Goal: Task Accomplishment & Management: Complete application form

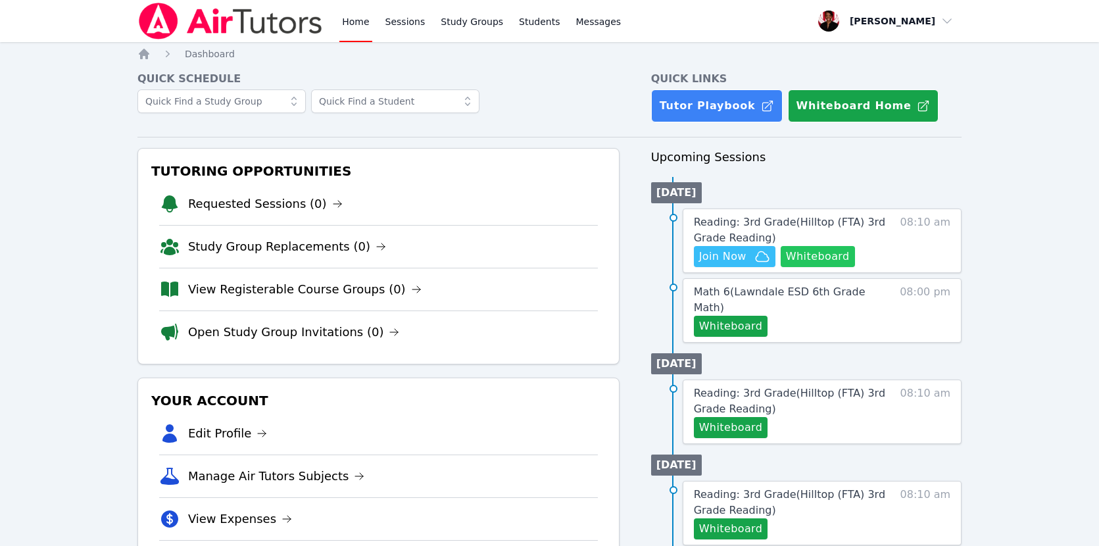
click at [837, 259] on button "Whiteboard" at bounding box center [818, 256] width 74 height 21
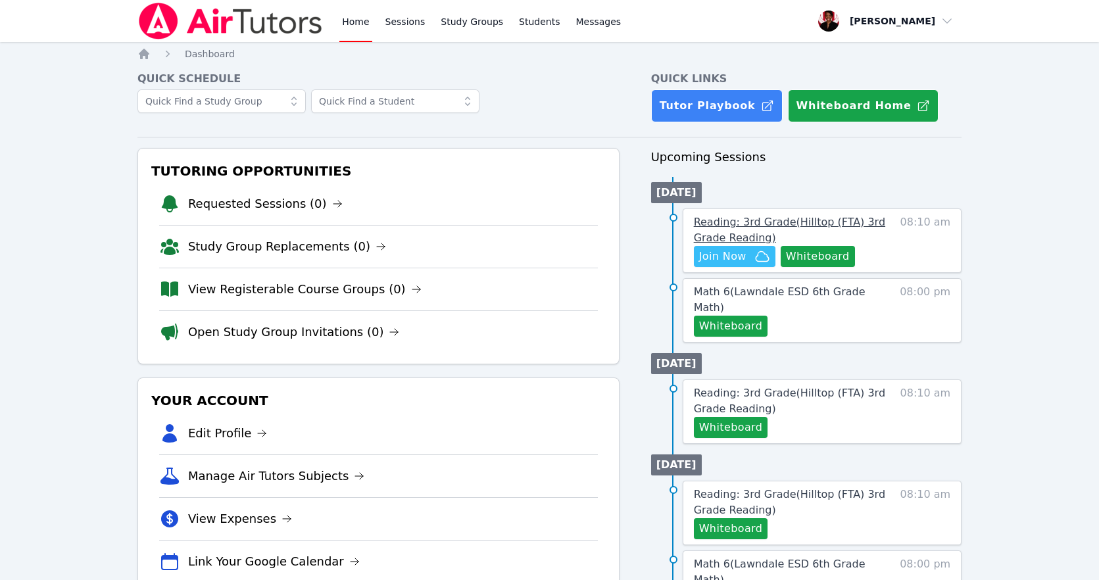
click at [788, 226] on span "Reading: 3rd Grade ( Hilltop (FTA) 3rd Grade Reading )" at bounding box center [789, 230] width 191 height 28
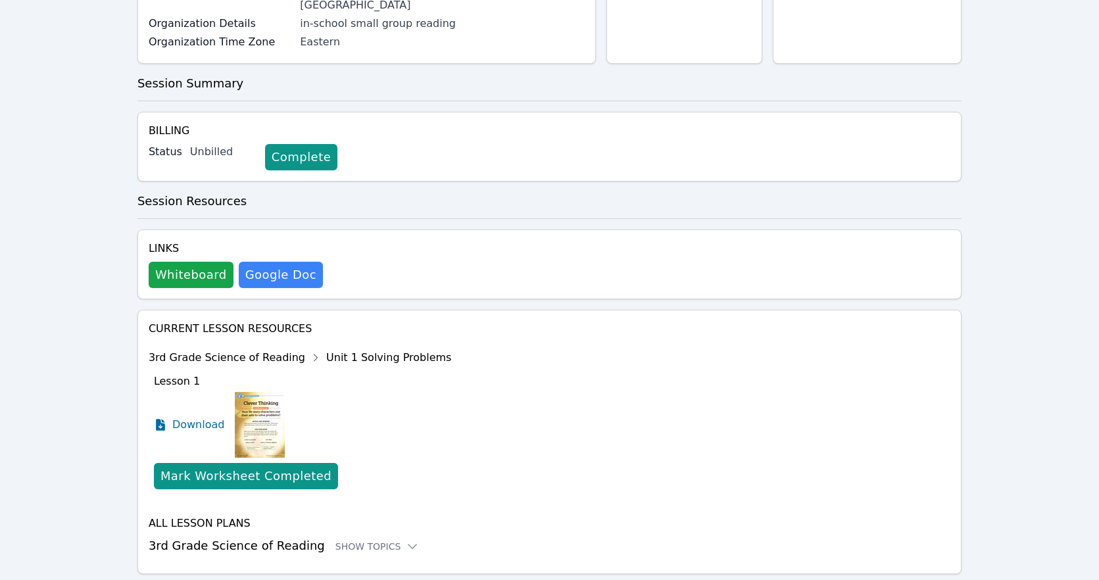
scroll to position [251, 0]
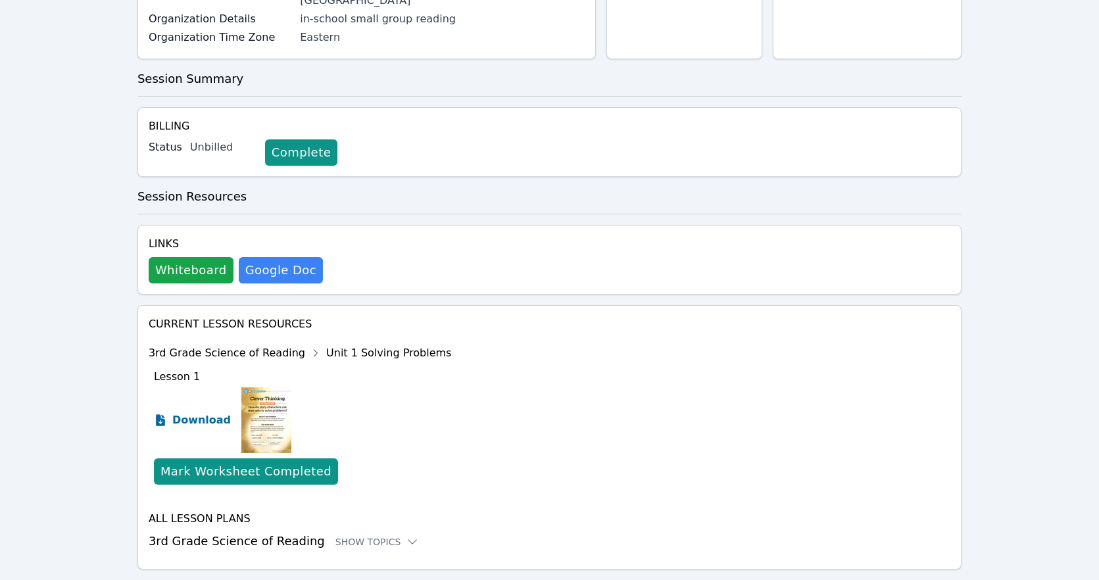
click at [199, 412] on span "Download" at bounding box center [201, 420] width 59 height 16
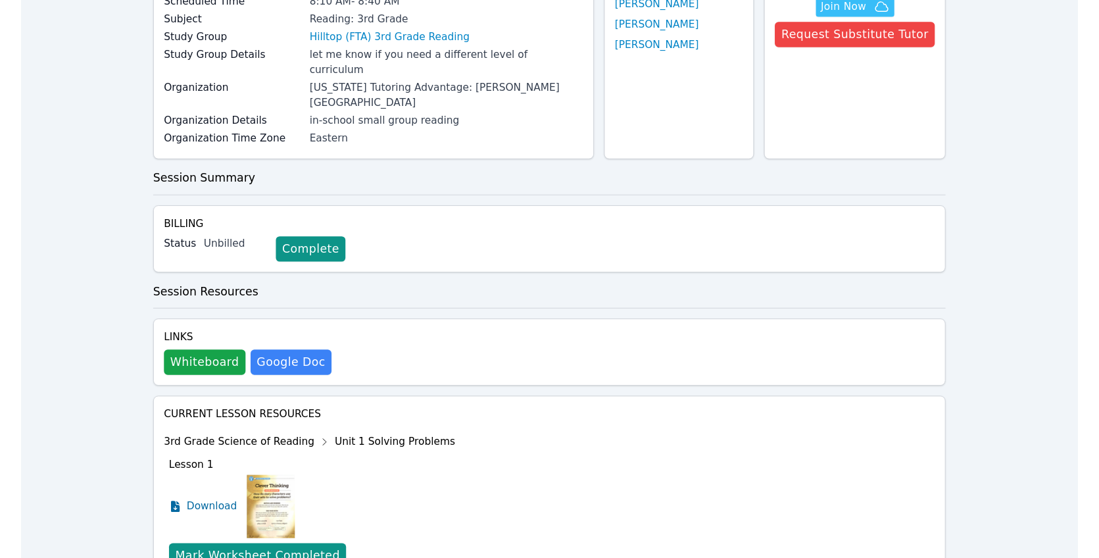
scroll to position [0, 0]
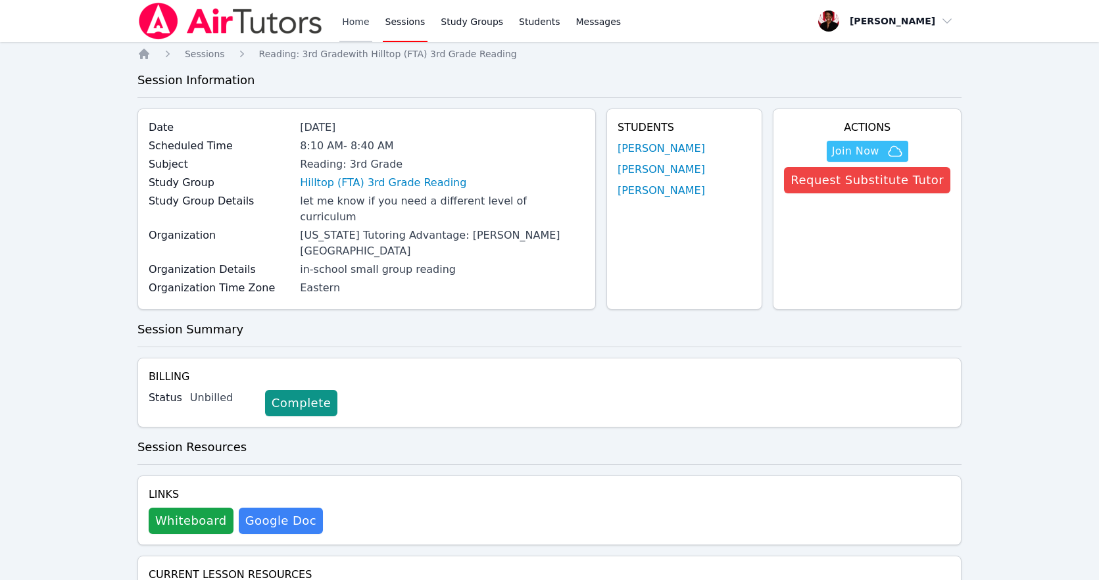
click at [355, 26] on link "Home" at bounding box center [355, 21] width 32 height 42
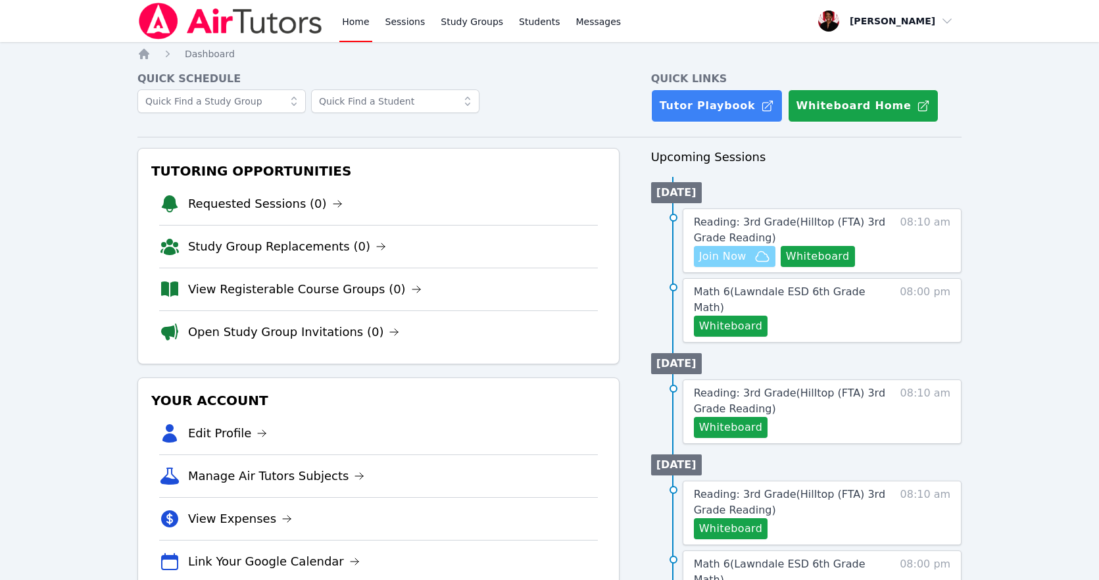
click at [742, 257] on span "Join Now" at bounding box center [722, 257] width 47 height 16
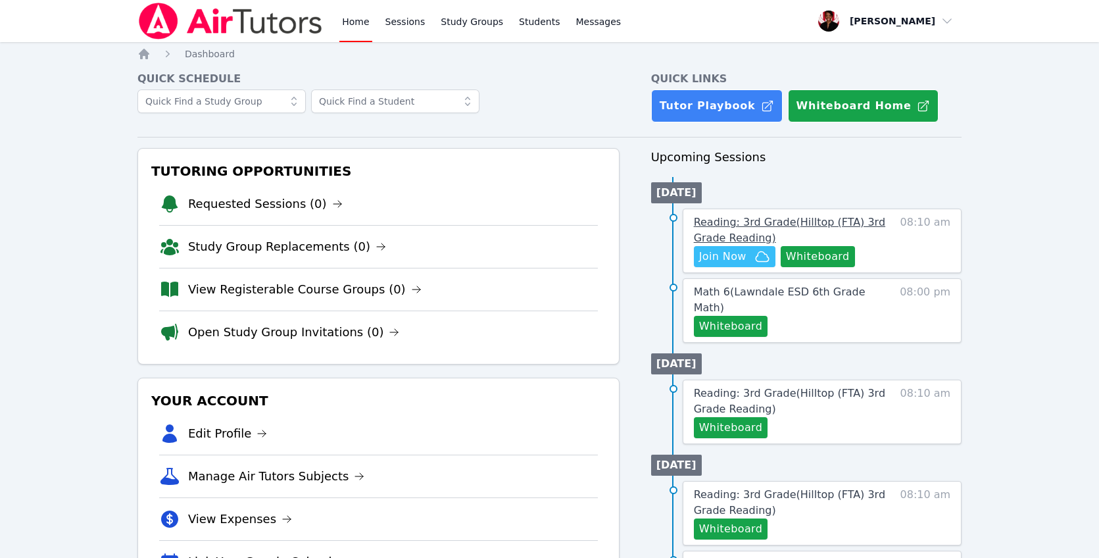
click at [766, 214] on link "Reading: 3rd Grade ( Hilltop (FTA) 3rd Grade Reading )" at bounding box center [790, 230] width 193 height 32
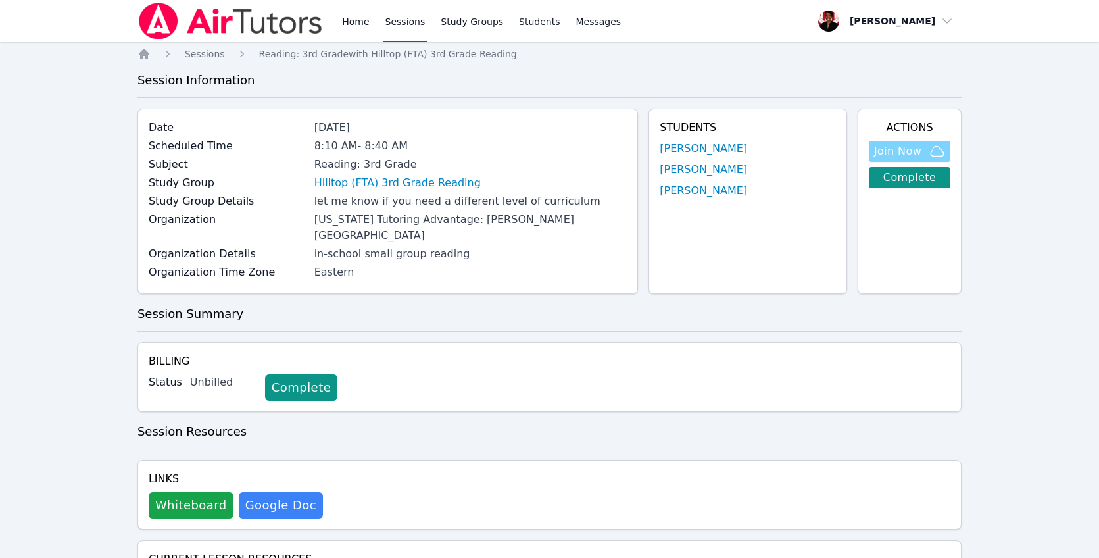
click at [909, 153] on span "Join Now" at bounding box center [897, 151] width 47 height 16
click at [297, 379] on link "Complete" at bounding box center [301, 387] width 72 height 26
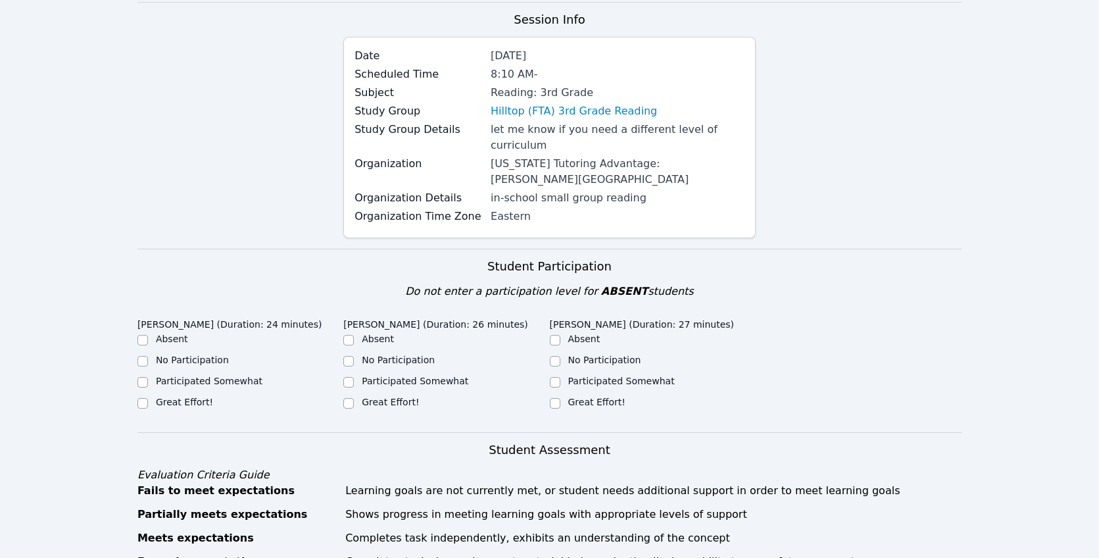
scroll to position [242, 0]
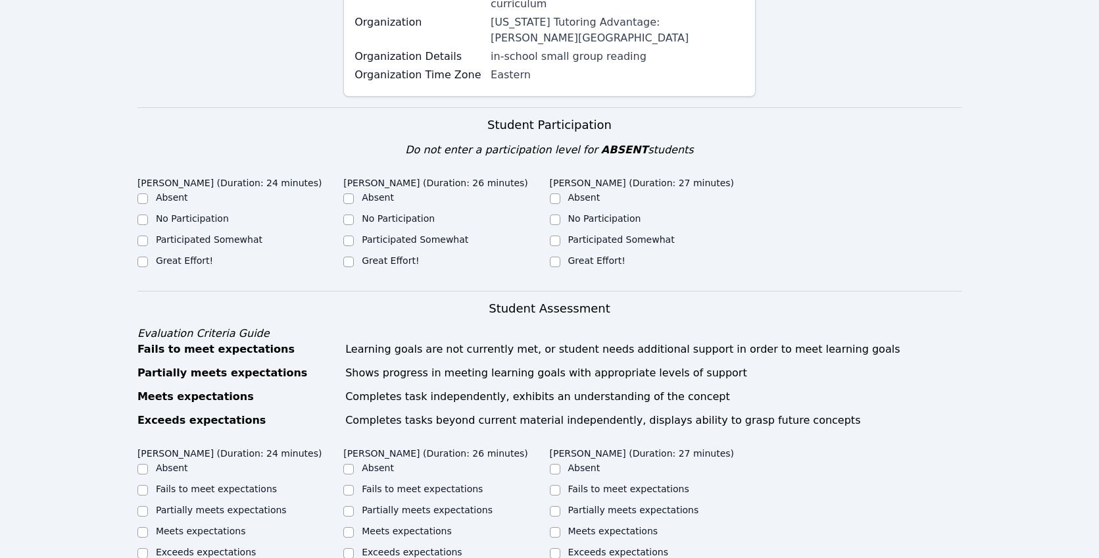
click at [170, 255] on label "Great Effort!" at bounding box center [184, 260] width 57 height 11
click at [148, 257] on input "Great Effort!" at bounding box center [142, 262] width 11 height 11
checkbox input "true"
click at [569, 255] on label "Great Effort!" at bounding box center [596, 260] width 57 height 11
click at [560, 257] on input "Great Effort!" at bounding box center [555, 262] width 11 height 11
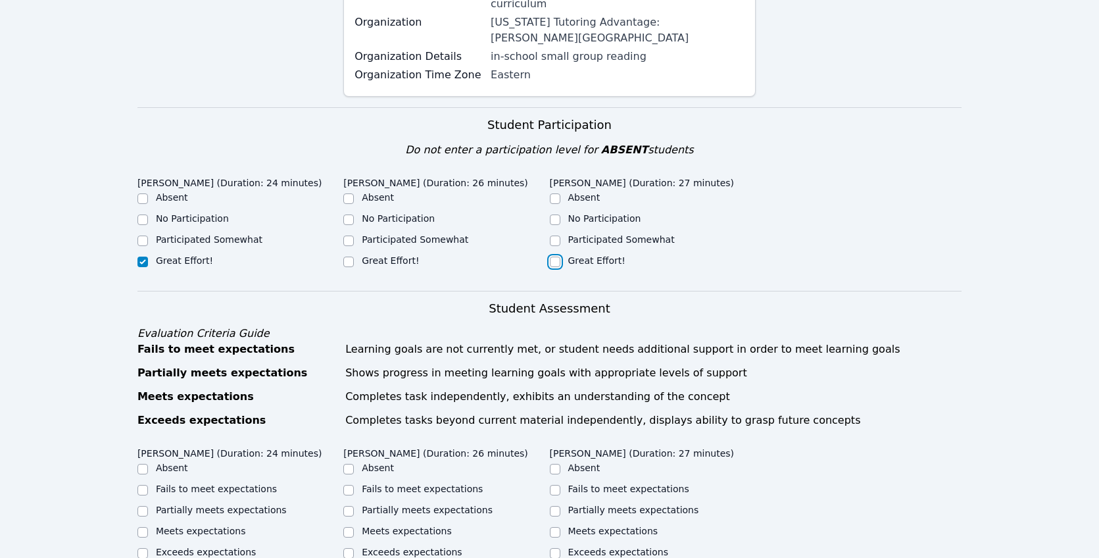
checkbox input "true"
click at [408, 234] on label "Participated Somewhat" at bounding box center [415, 239] width 107 height 11
click at [354, 235] on input "Participated Somewhat" at bounding box center [348, 240] width 11 height 11
checkbox input "true"
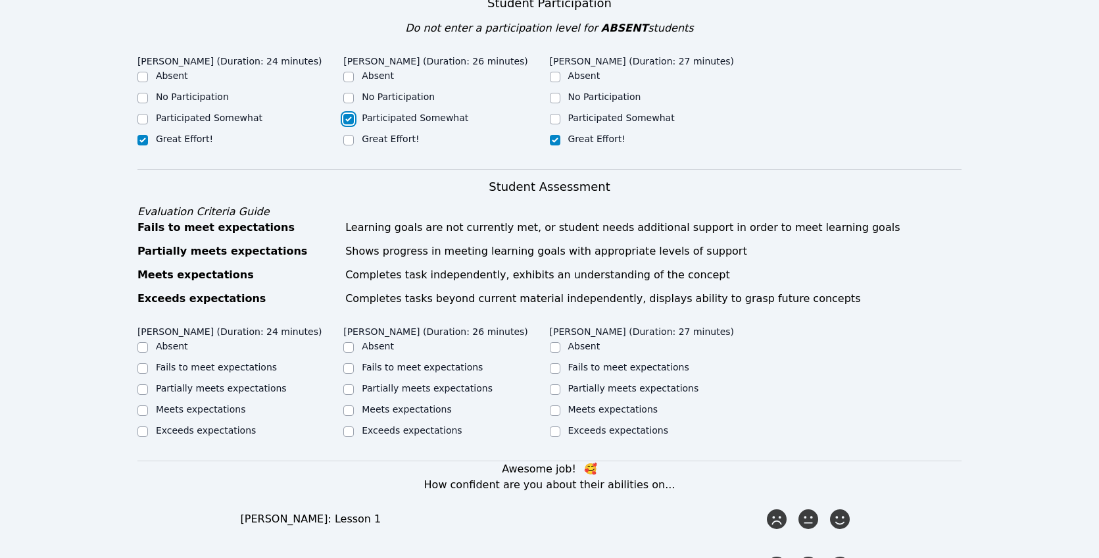
scroll to position [519, 0]
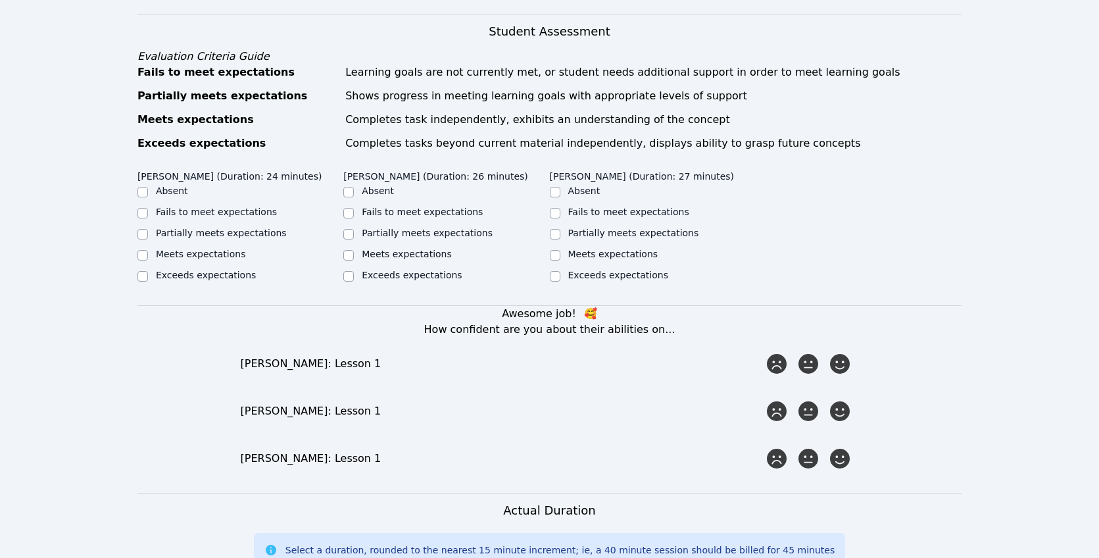
click at [165, 249] on label "Meets expectations" at bounding box center [201, 254] width 90 height 11
click at [148, 250] on input "Meets expectations" at bounding box center [142, 255] width 11 height 11
checkbox input "true"
drag, startPoint x: 411, startPoint y: 218, endPoint x: 420, endPoint y: 216, distance: 9.4
click at [411, 228] on label "Partially meets expectations" at bounding box center [427, 233] width 131 height 11
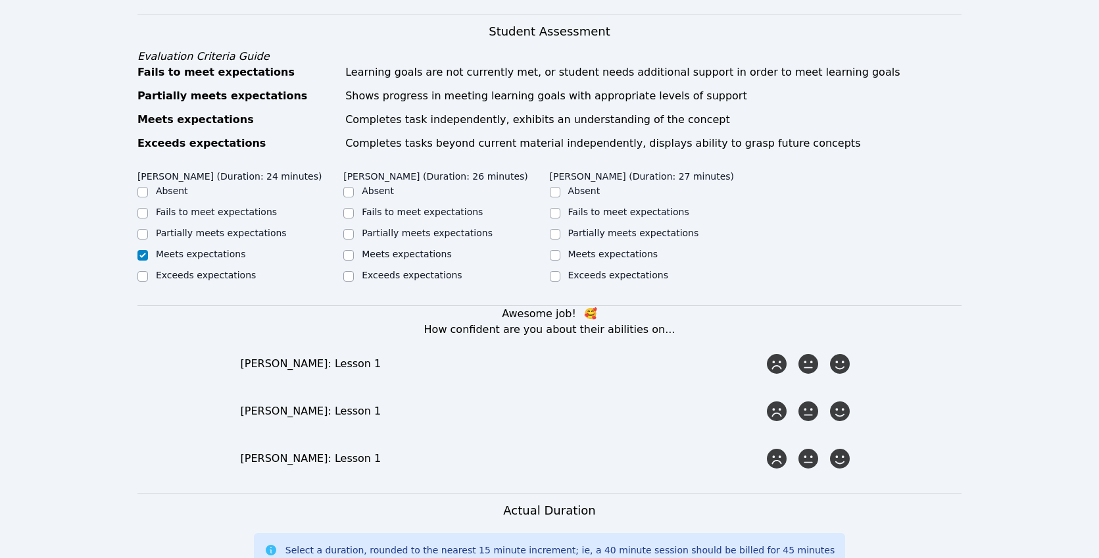
click at [354, 229] on input "Partially meets expectations" at bounding box center [348, 234] width 11 height 11
checkbox input "true"
click at [592, 270] on label "Exceeds expectations" at bounding box center [618, 275] width 100 height 11
click at [560, 271] on input "Exceeds expectations" at bounding box center [555, 276] width 11 height 11
checkbox input "true"
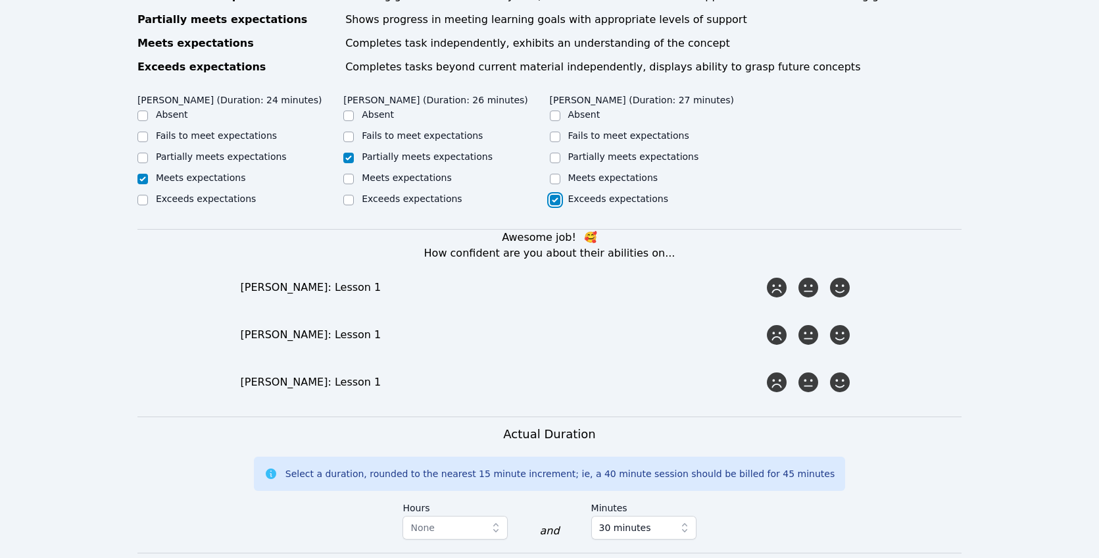
scroll to position [599, 0]
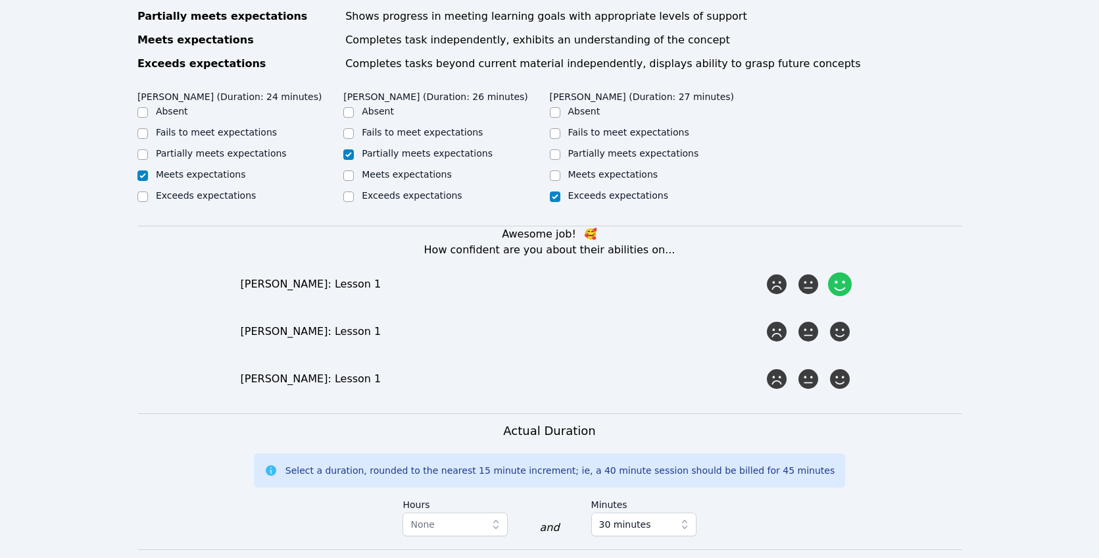
click at [848, 272] on icon at bounding box center [840, 284] width 24 height 24
click at [0, 0] on input "radio" at bounding box center [0, 0] width 0 height 0
click at [835, 320] on icon at bounding box center [840, 332] width 24 height 24
click at [0, 0] on input "radio" at bounding box center [0, 0] width 0 height 0
click at [812, 367] on icon at bounding box center [808, 379] width 24 height 24
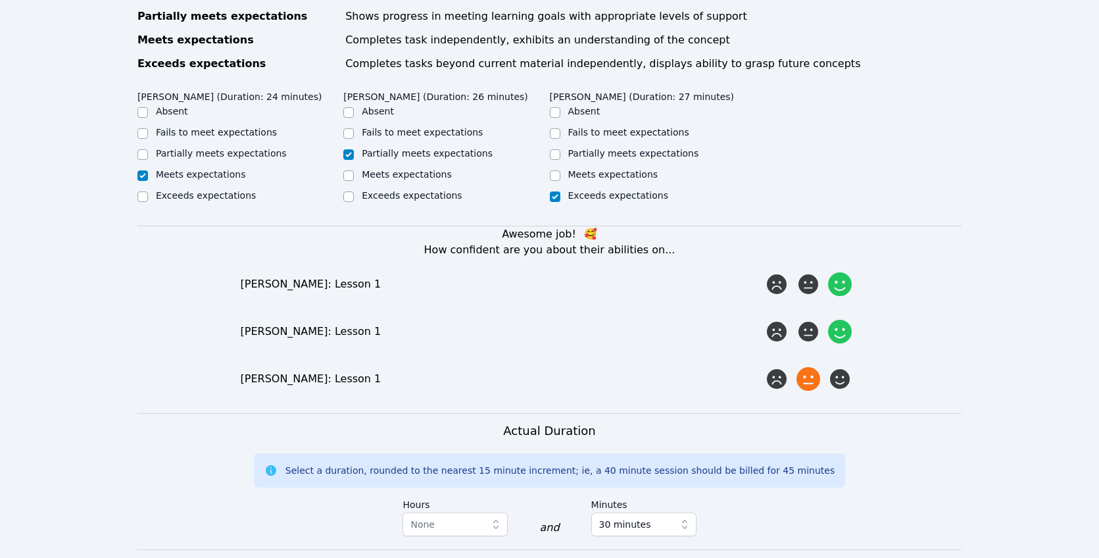
click at [0, 0] on input "radio" at bounding box center [0, 0] width 0 height 0
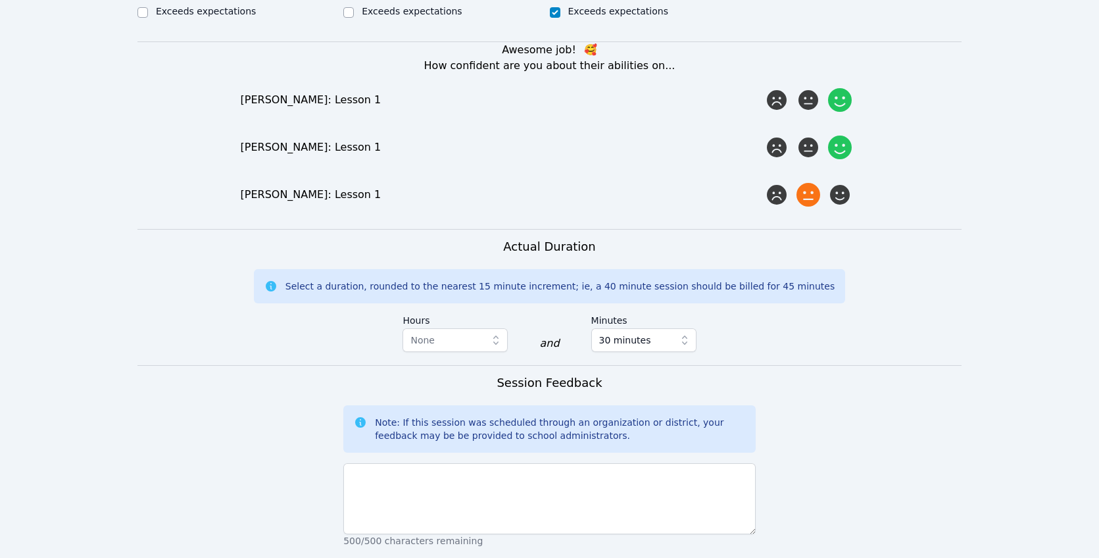
scroll to position [982, 0]
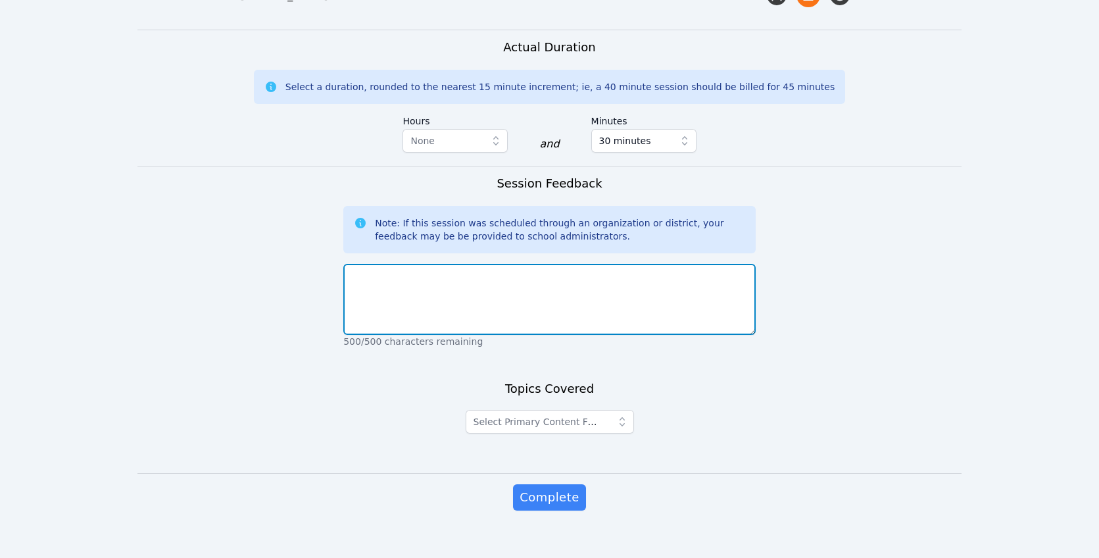
click at [541, 318] on div "500/500 characters remaining" at bounding box center [549, 302] width 412 height 89
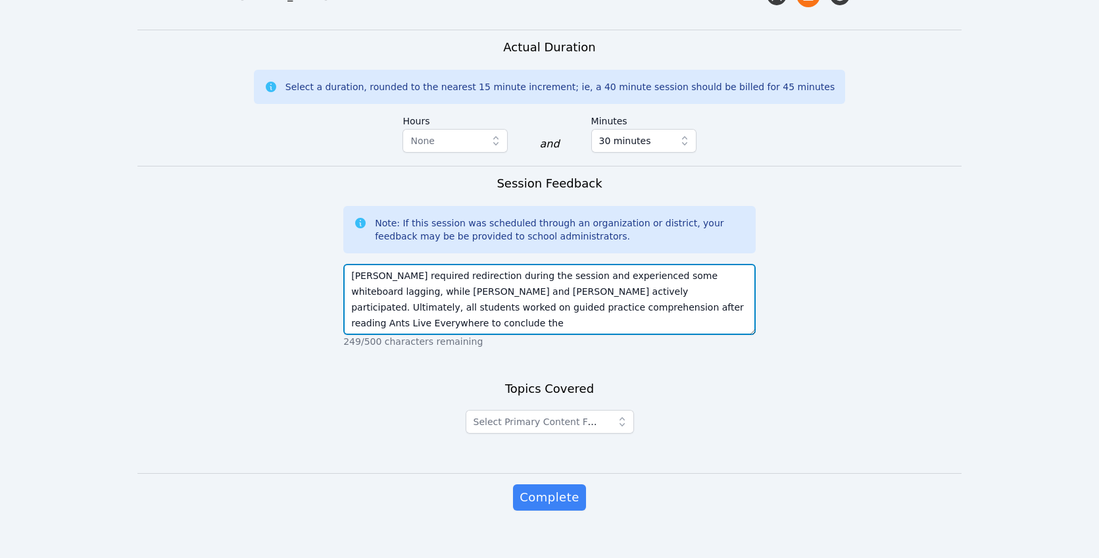
click at [697, 287] on textarea "Samuel required redirection during the session and experienced some whiteboard …" at bounding box center [549, 299] width 412 height 71
type textarea "Samuel required redirection during the session and experienced some whiteboard …"
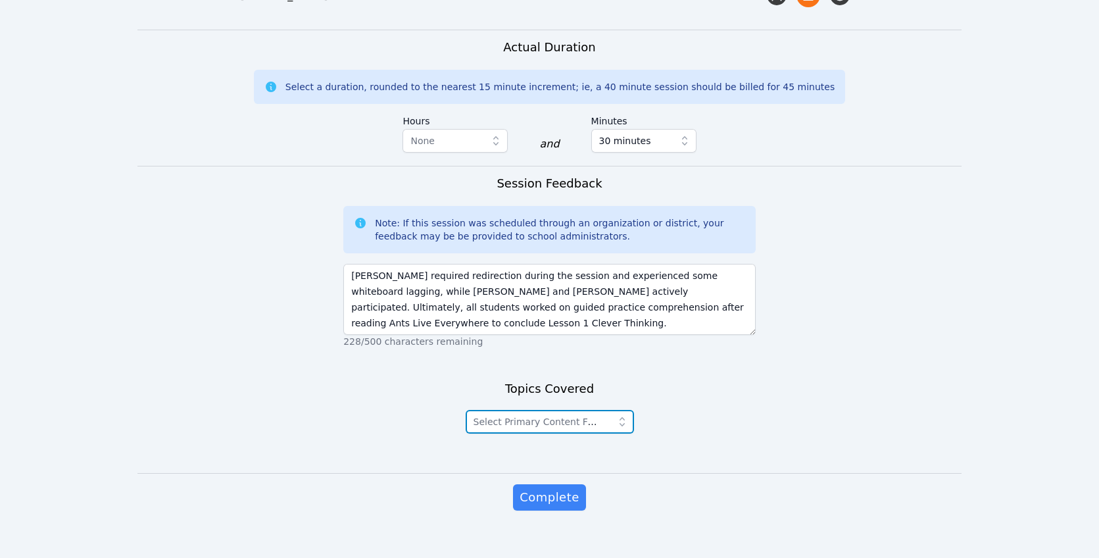
click at [534, 416] on span "Select Primary Content Focus" at bounding box center [541, 421] width 135 height 11
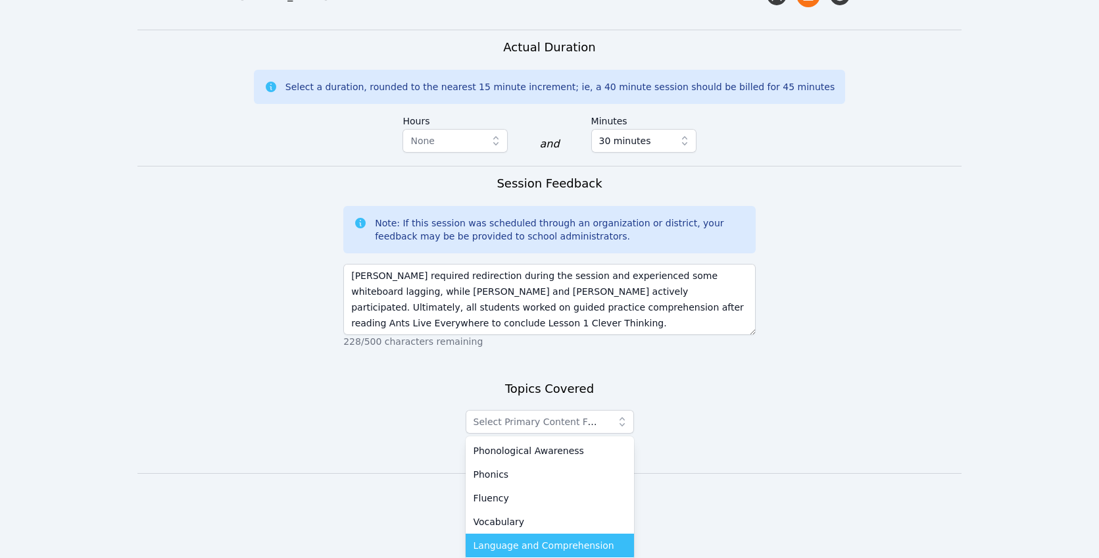
click at [533, 539] on span "Language and Comprehension" at bounding box center [544, 545] width 141 height 13
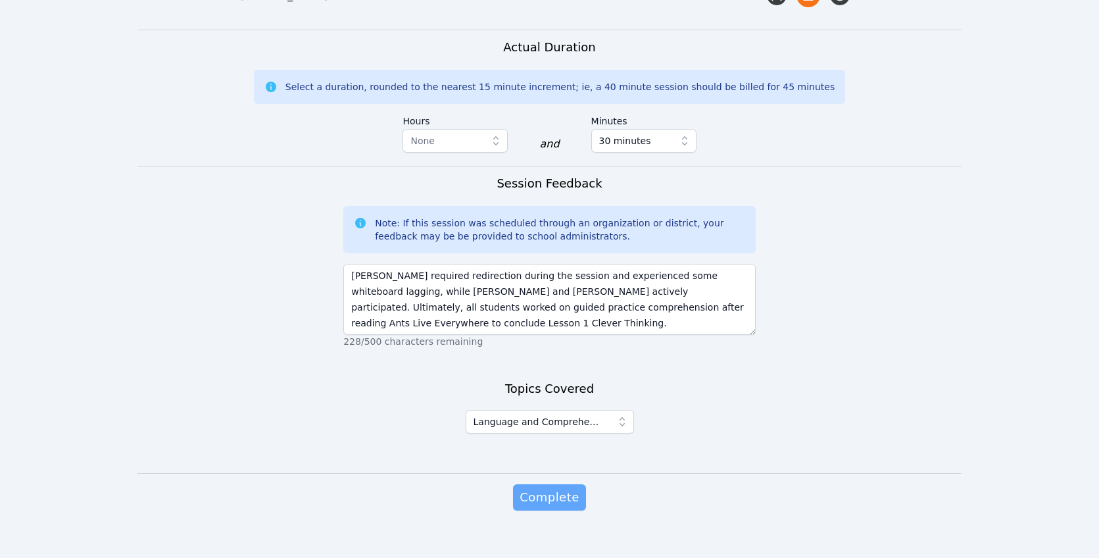
click at [568, 488] on span "Complete" at bounding box center [549, 497] width 59 height 18
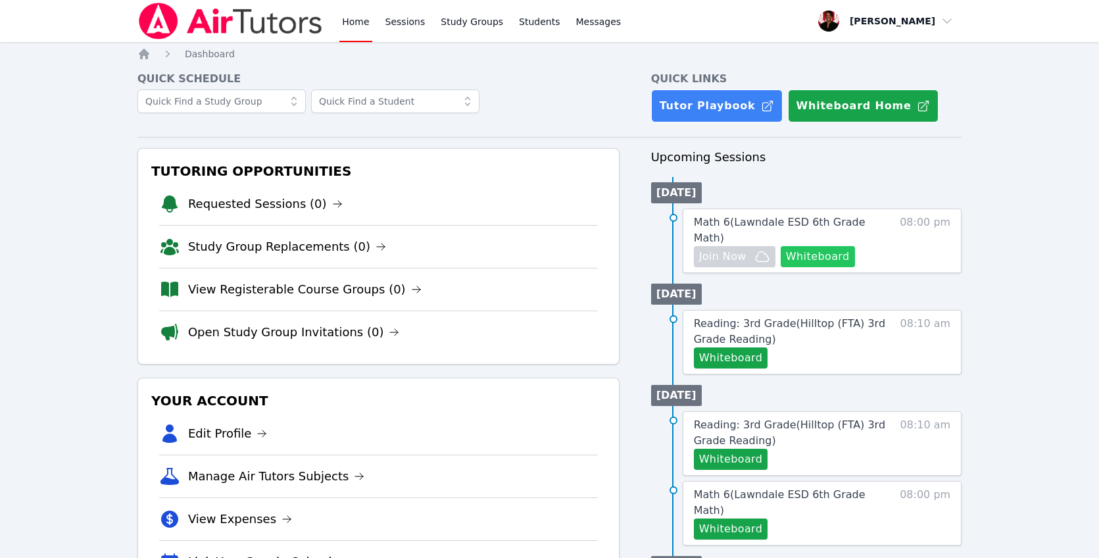
click at [837, 246] on button "Whiteboard" at bounding box center [818, 256] width 74 height 21
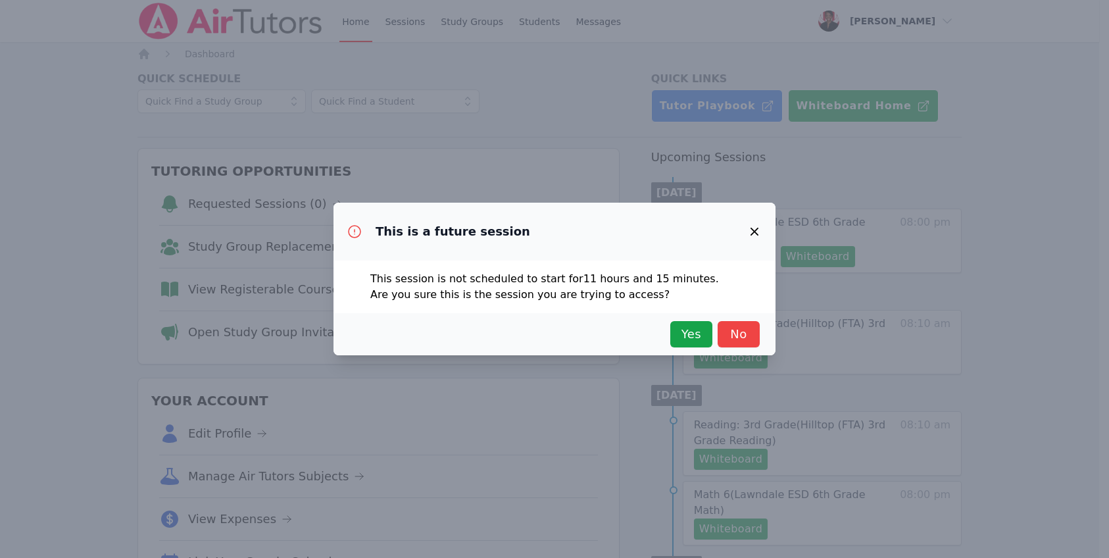
click at [756, 231] on icon "button" at bounding box center [754, 232] width 16 height 16
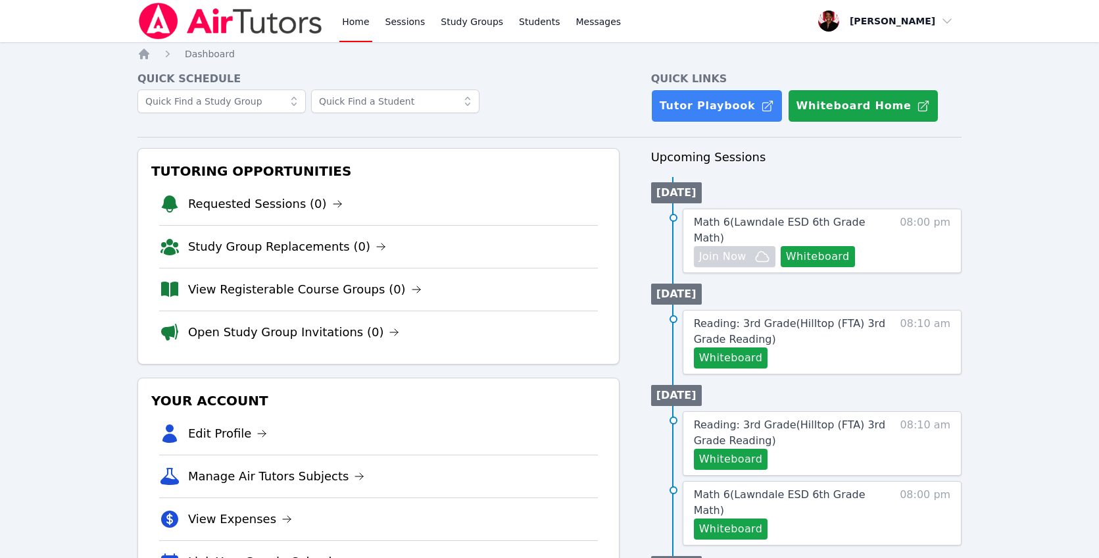
click at [1039, 220] on div "Home Sessions Study Groups Students Messages Open user menu Johnicia Haynes Ope…" at bounding box center [549, 568] width 1099 height 1137
click at [813, 246] on button "Whiteboard" at bounding box center [818, 256] width 74 height 21
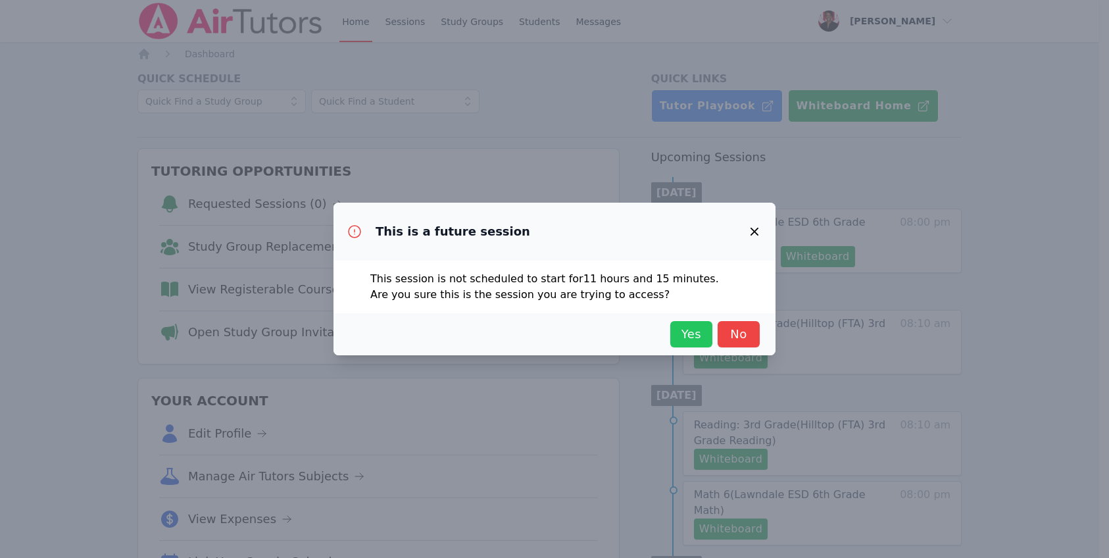
click at [673, 340] on button "Yes" at bounding box center [691, 334] width 42 height 26
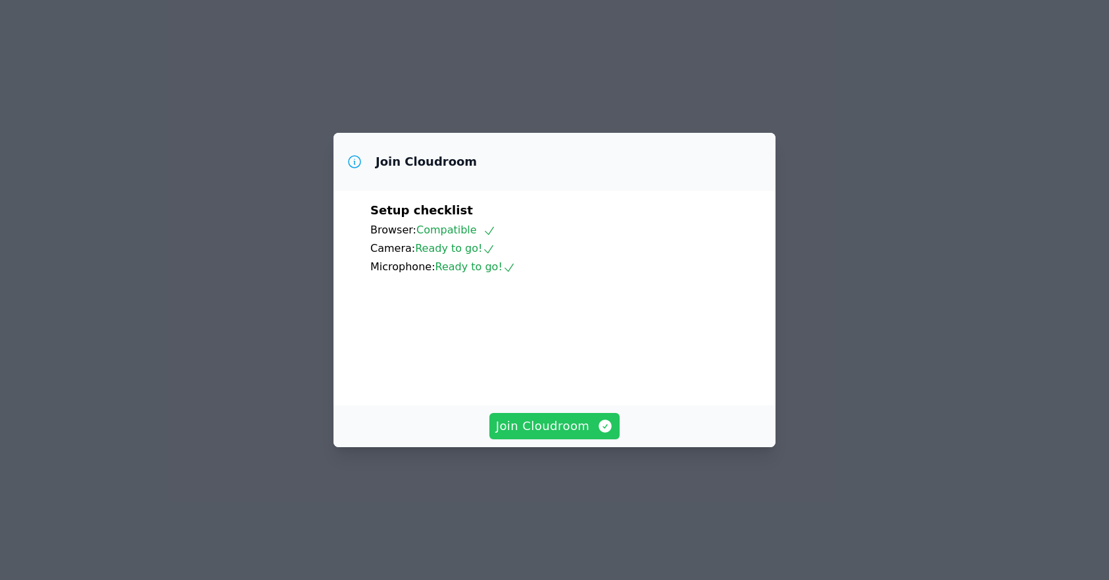
click at [557, 435] on span "Join Cloudroom" at bounding box center [555, 426] width 118 height 18
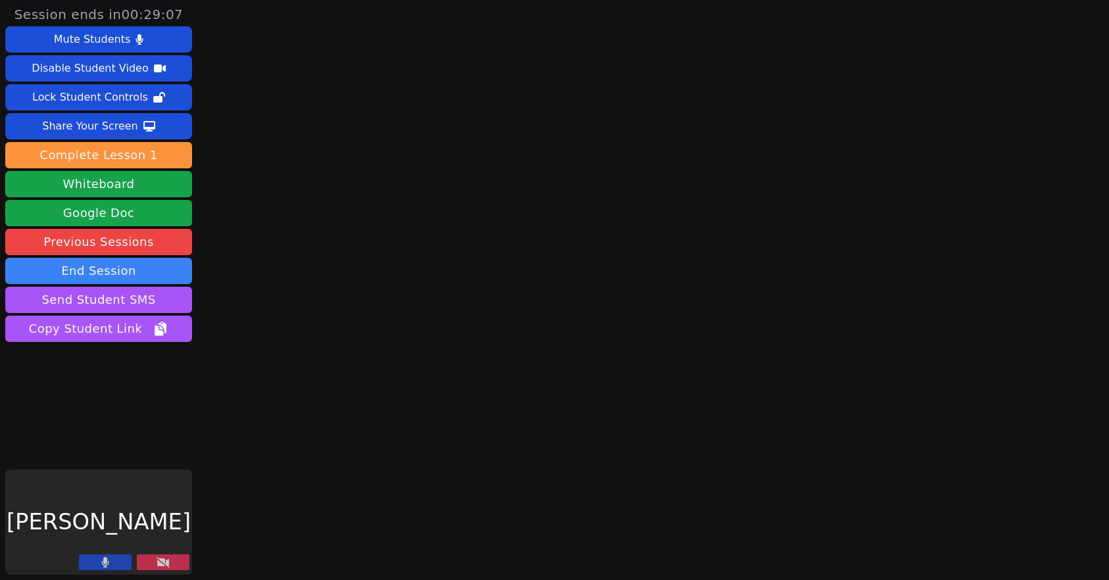
click at [111, 566] on button at bounding box center [105, 562] width 53 height 16
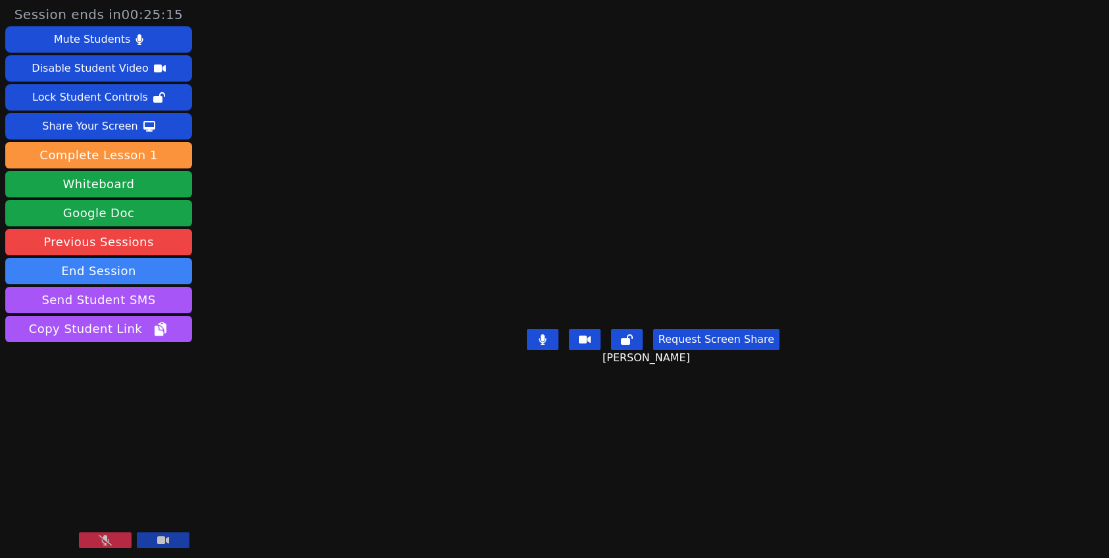
click at [119, 539] on button at bounding box center [105, 540] width 53 height 16
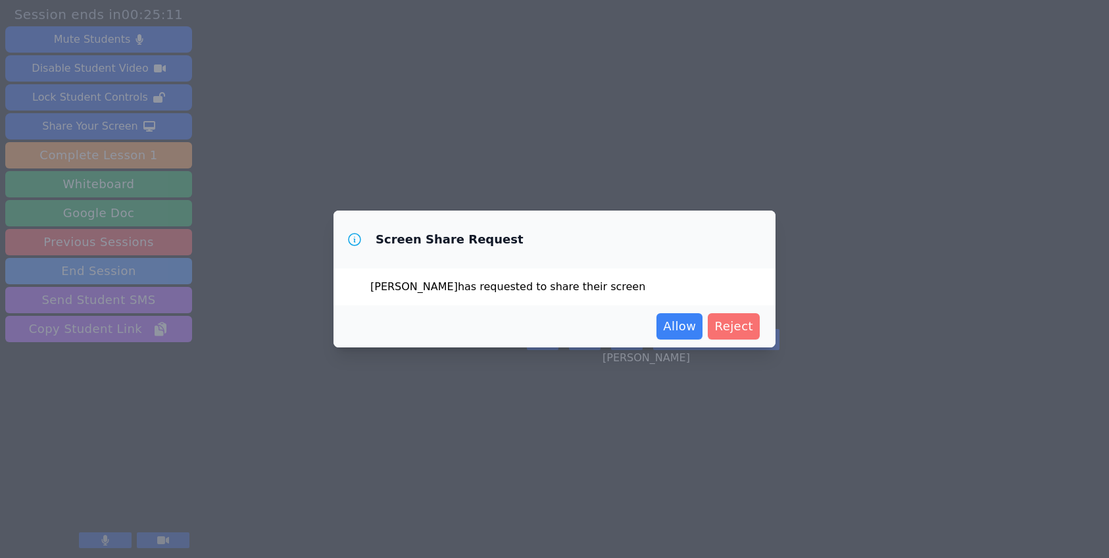
click at [731, 322] on span "Reject" at bounding box center [733, 326] width 39 height 18
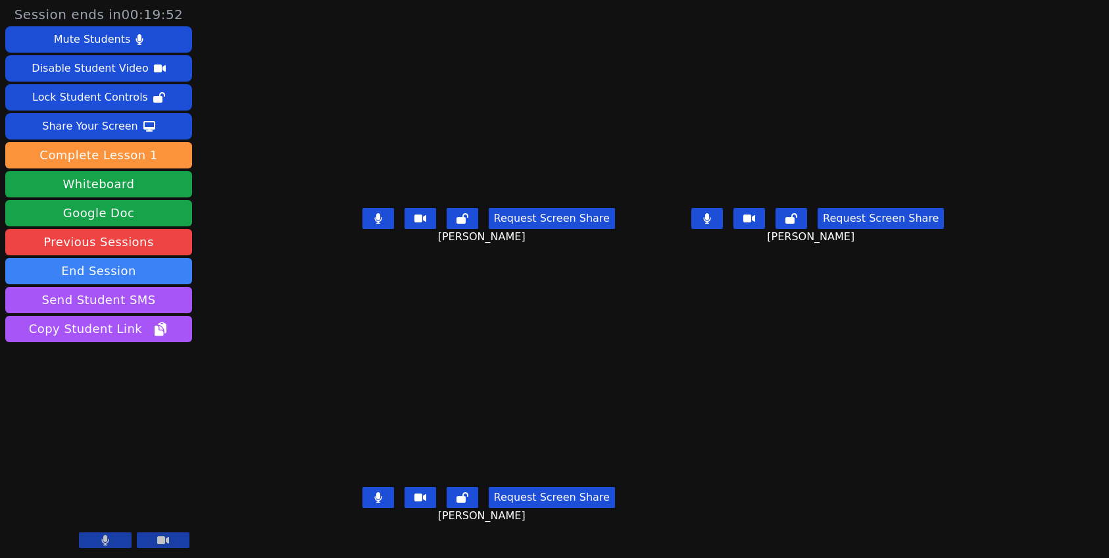
click at [723, 229] on button at bounding box center [707, 218] width 32 height 21
click at [374, 502] on icon at bounding box center [377, 497] width 7 height 11
click at [372, 502] on icon at bounding box center [378, 497] width 13 height 11
click at [714, 224] on icon at bounding box center [706, 218] width 13 height 11
click at [136, 127] on button "Share Your Screen" at bounding box center [98, 126] width 187 height 26
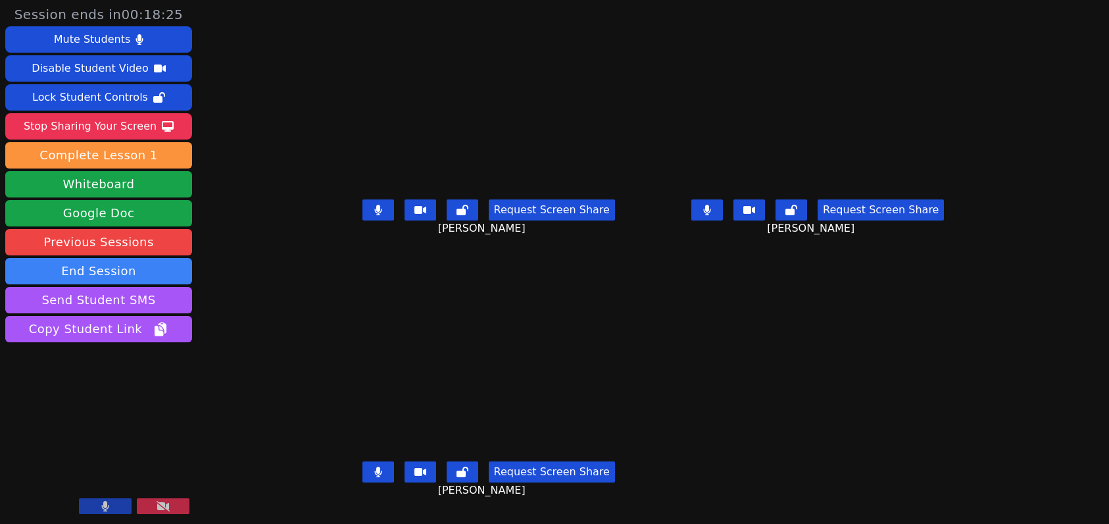
click at [374, 215] on icon at bounding box center [377, 210] width 7 height 11
click at [374, 477] on icon at bounding box center [377, 471] width 7 height 11
click at [362, 482] on button at bounding box center [378, 471] width 32 height 21
click at [362, 220] on button at bounding box center [378, 209] width 32 height 21
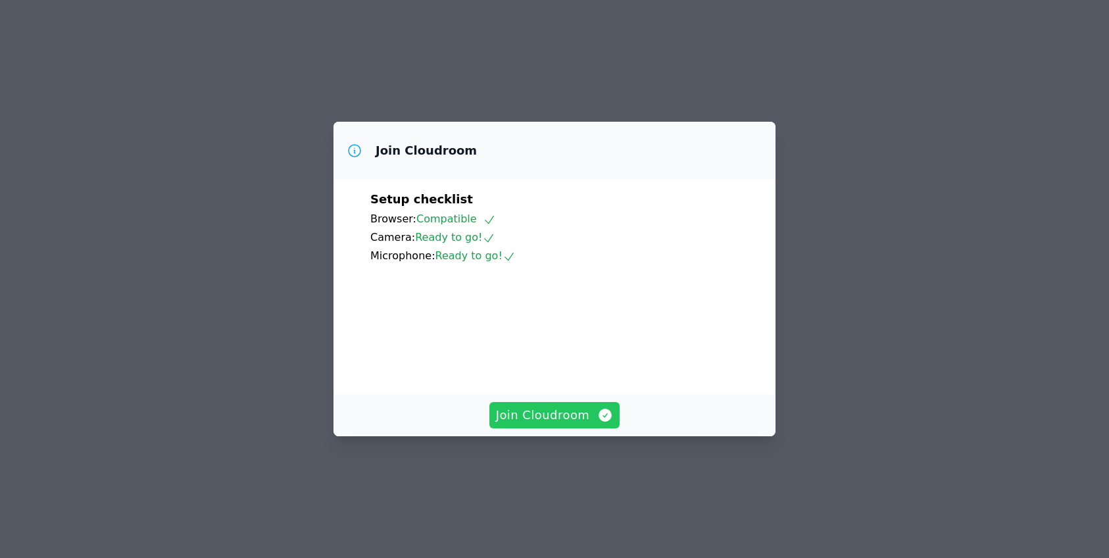
click at [558, 424] on span "Join Cloudroom" at bounding box center [555, 415] width 118 height 18
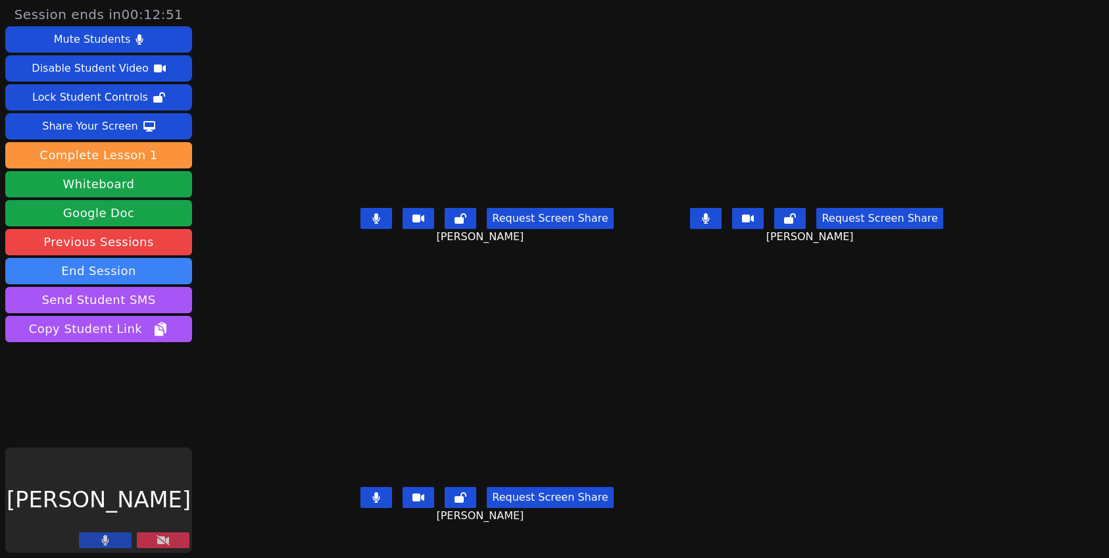
click at [160, 539] on icon at bounding box center [163, 540] width 13 height 11
click at [155, 538] on button at bounding box center [163, 540] width 53 height 16
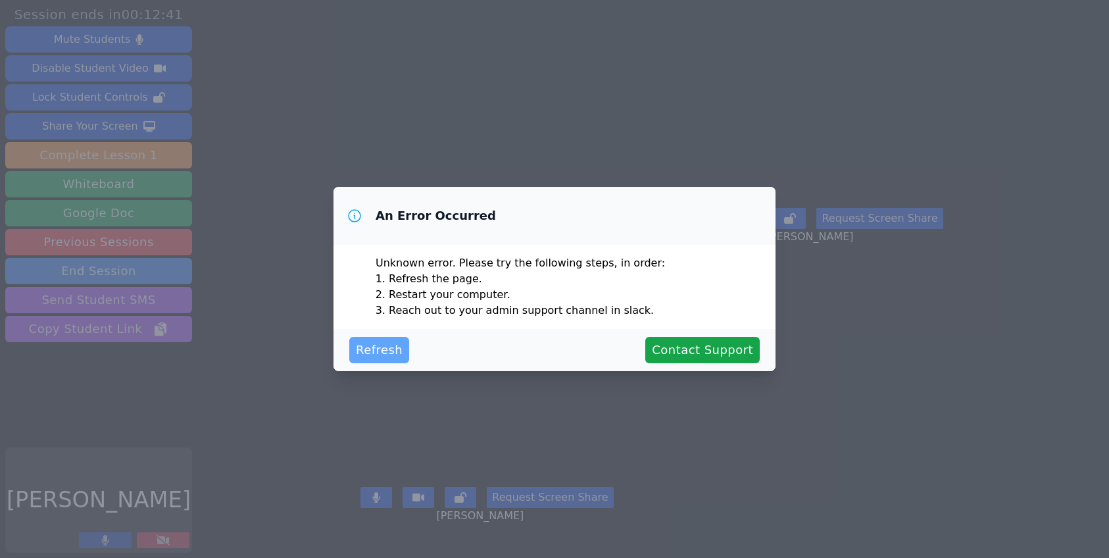
click at [376, 349] on span "Refresh" at bounding box center [379, 350] width 47 height 18
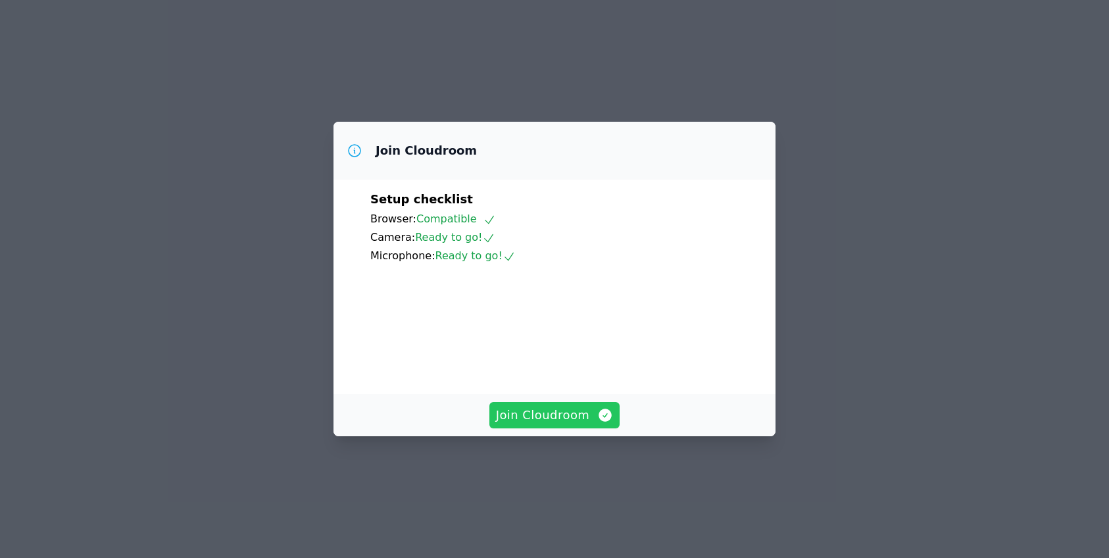
click at [570, 424] on span "Join Cloudroom" at bounding box center [555, 415] width 118 height 18
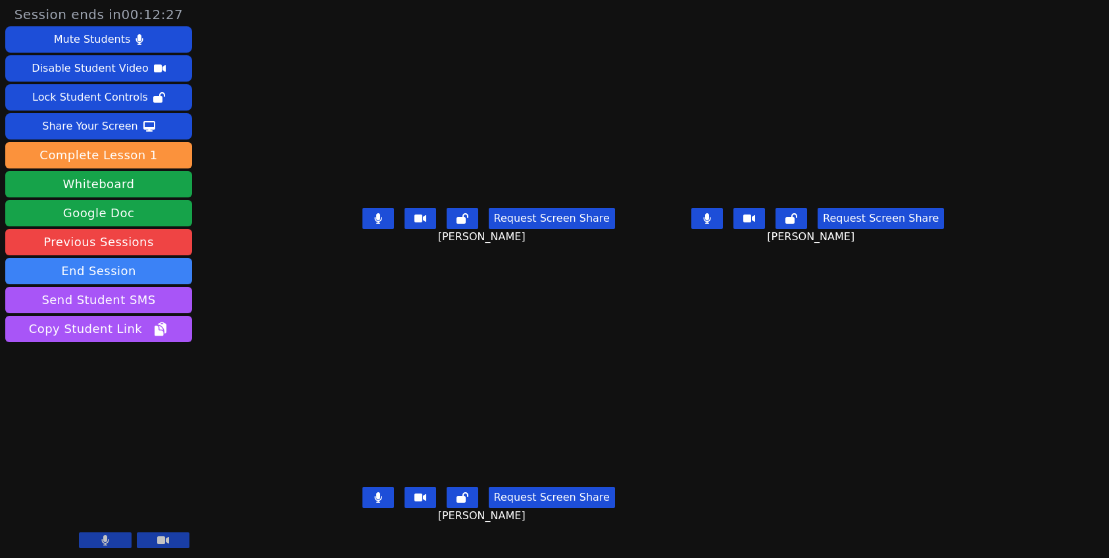
click at [723, 229] on button at bounding box center [707, 218] width 32 height 21
click at [362, 229] on button at bounding box center [378, 218] width 32 height 21
click at [374, 502] on icon at bounding box center [378, 497] width 8 height 11
click at [374, 224] on icon at bounding box center [378, 218] width 8 height 11
click at [362, 508] on button at bounding box center [378, 497] width 32 height 21
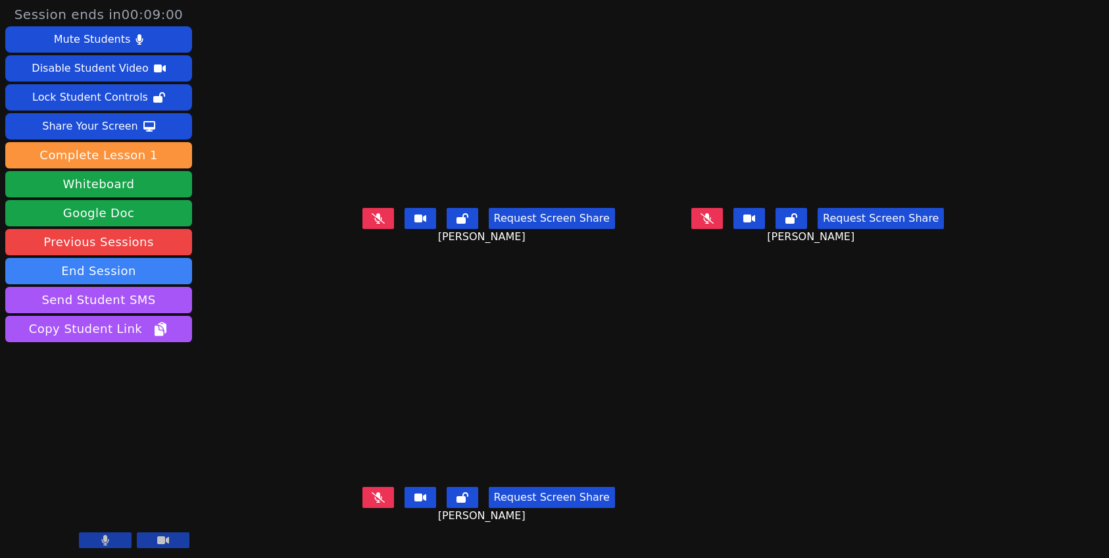
click at [714, 224] on icon at bounding box center [706, 218] width 13 height 11
click at [362, 508] on button at bounding box center [378, 497] width 32 height 21
click at [372, 224] on icon at bounding box center [378, 218] width 13 height 11
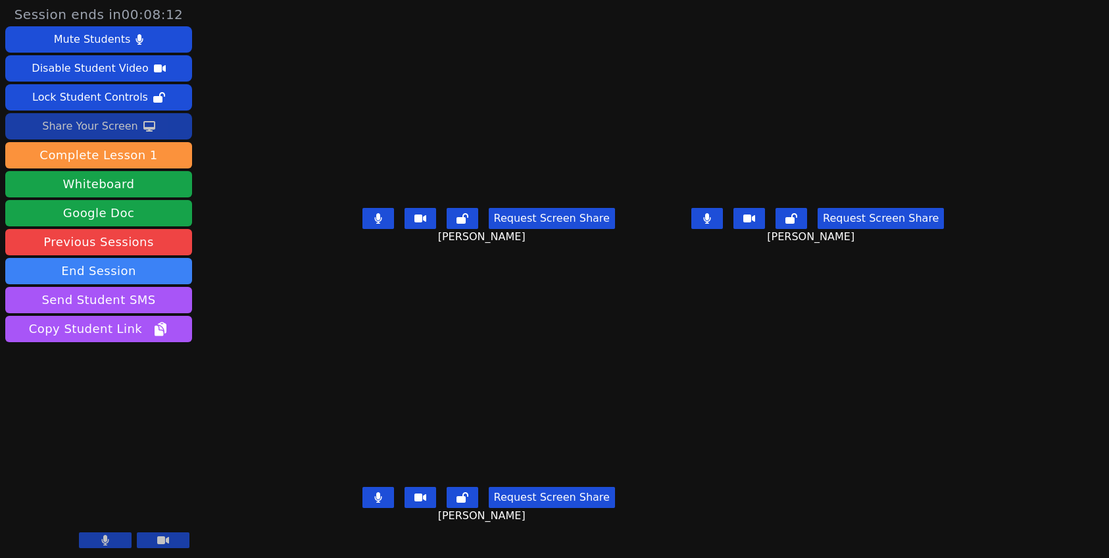
click at [127, 134] on div "Share Your Screen" at bounding box center [90, 126] width 96 height 21
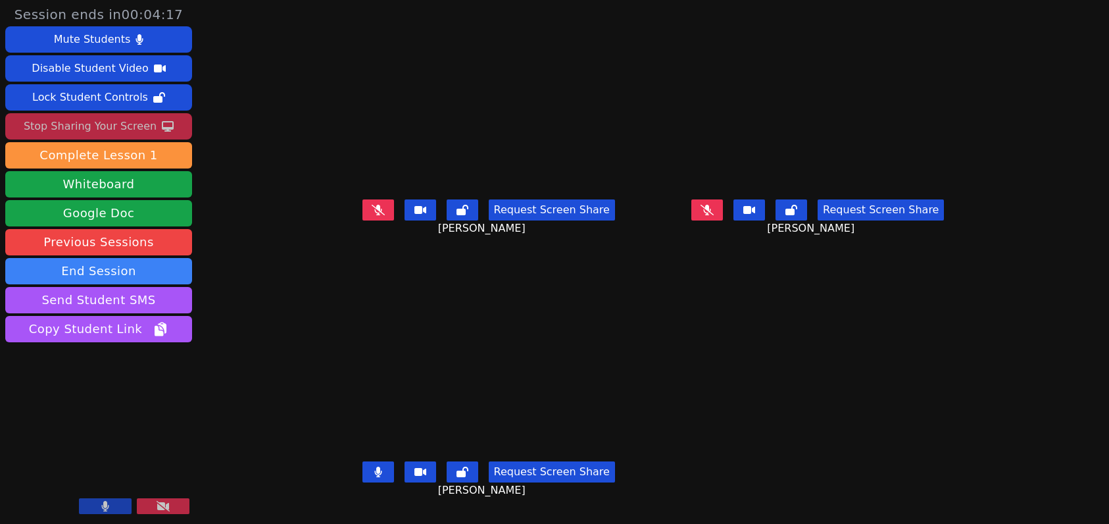
click at [714, 215] on icon at bounding box center [706, 210] width 13 height 11
click at [372, 215] on icon at bounding box center [378, 210] width 13 height 11
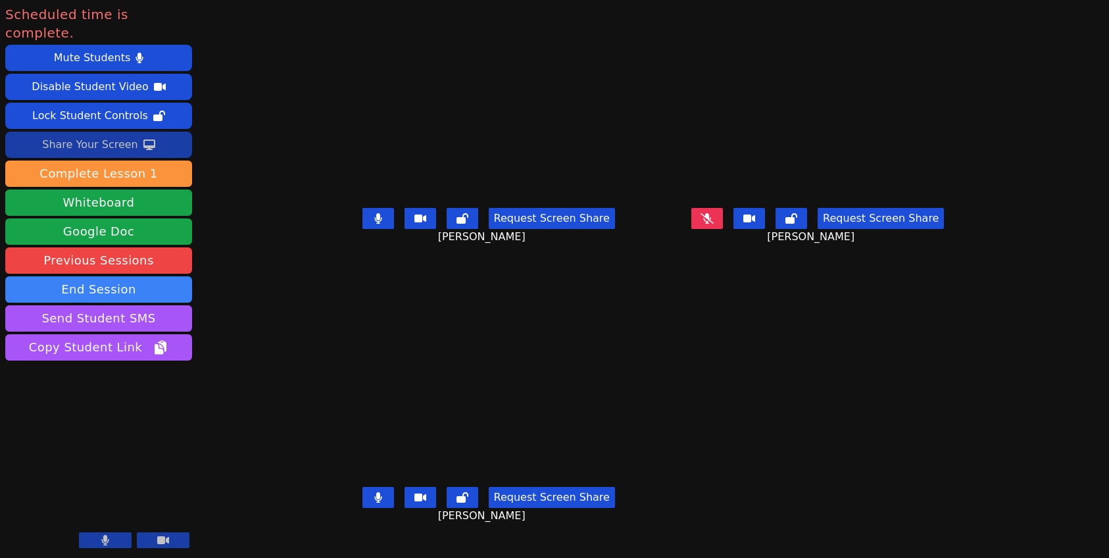
click at [723, 228] on button at bounding box center [707, 218] width 32 height 21
click at [166, 276] on button "End Session" at bounding box center [98, 289] width 187 height 26
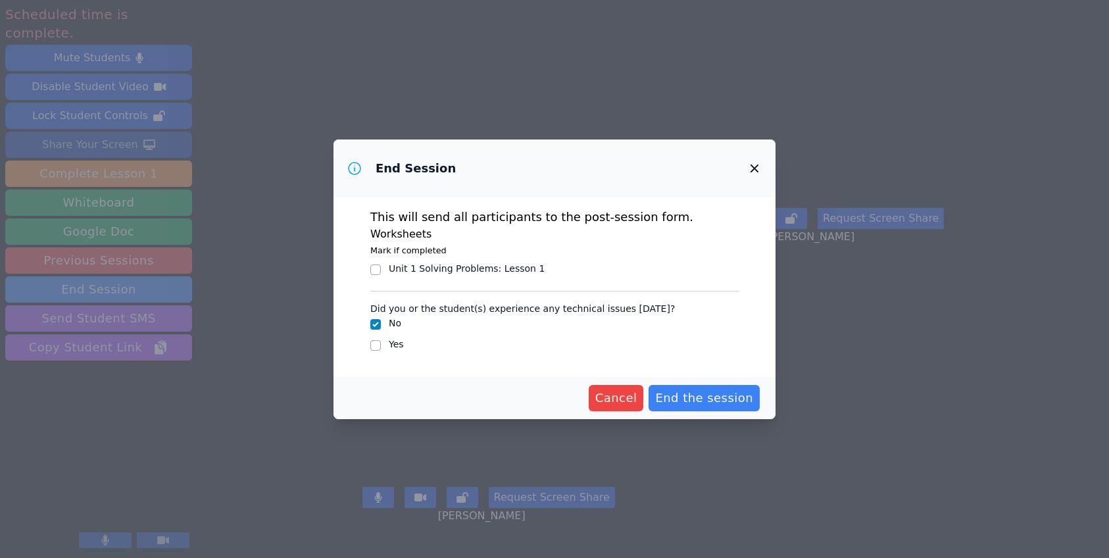
click at [502, 266] on div "Unit 1 Solving Problems : Lesson 1" at bounding box center [467, 268] width 156 height 13
click at [381, 266] on input "Unit 1 Solving Problems : Lesson 1" at bounding box center [375, 269] width 11 height 11
checkbox input "true"
click at [401, 345] on label "Yes" at bounding box center [396, 344] width 15 height 11
click at [381, 345] on input "Yes" at bounding box center [375, 345] width 11 height 11
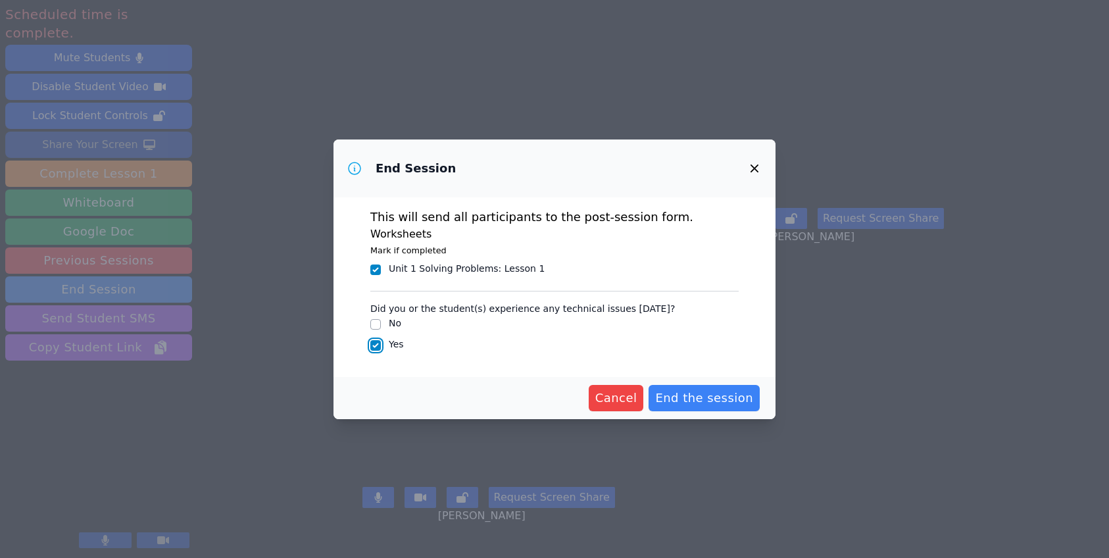
checkbox input "true"
checkbox input "false"
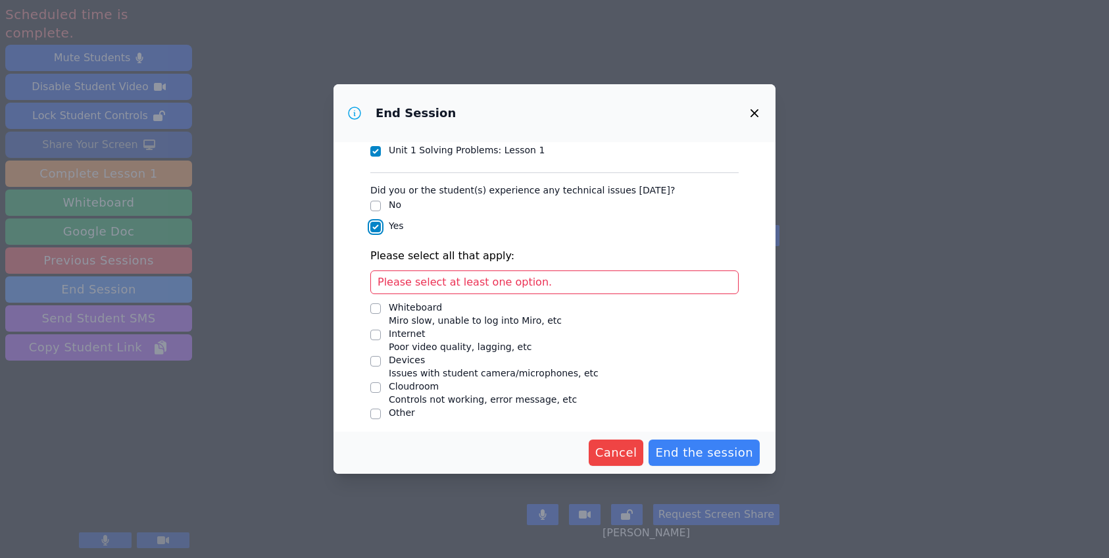
scroll to position [69, 0]
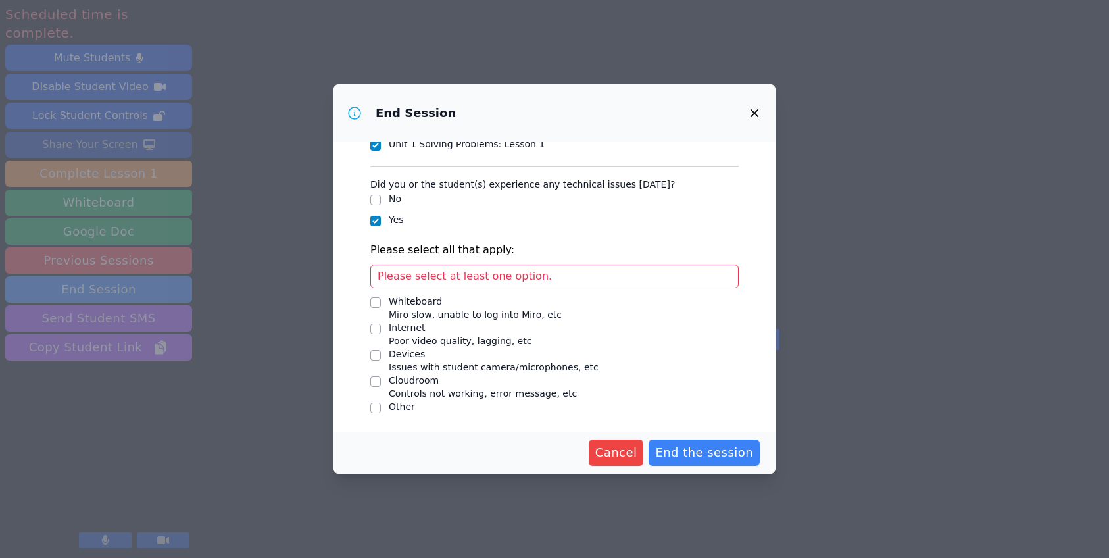
click at [449, 317] on span "Miro slow, unable to log into Miro, etc" at bounding box center [475, 314] width 173 height 11
click at [381, 308] on input "Whiteboard Miro slow, unable to log into Miro, etc" at bounding box center [375, 302] width 11 height 11
checkbox input "true"
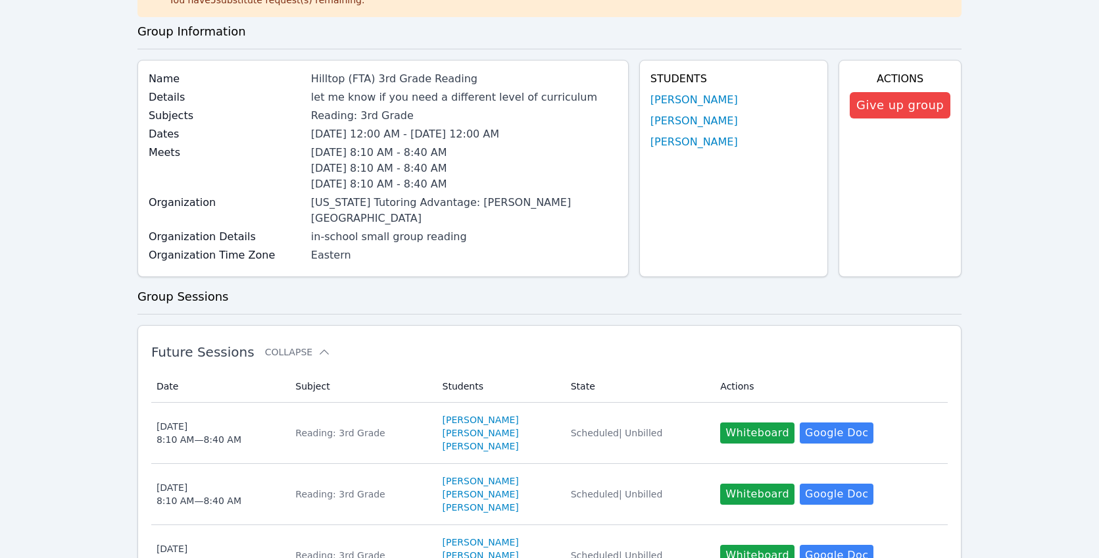
scroll to position [104, 0]
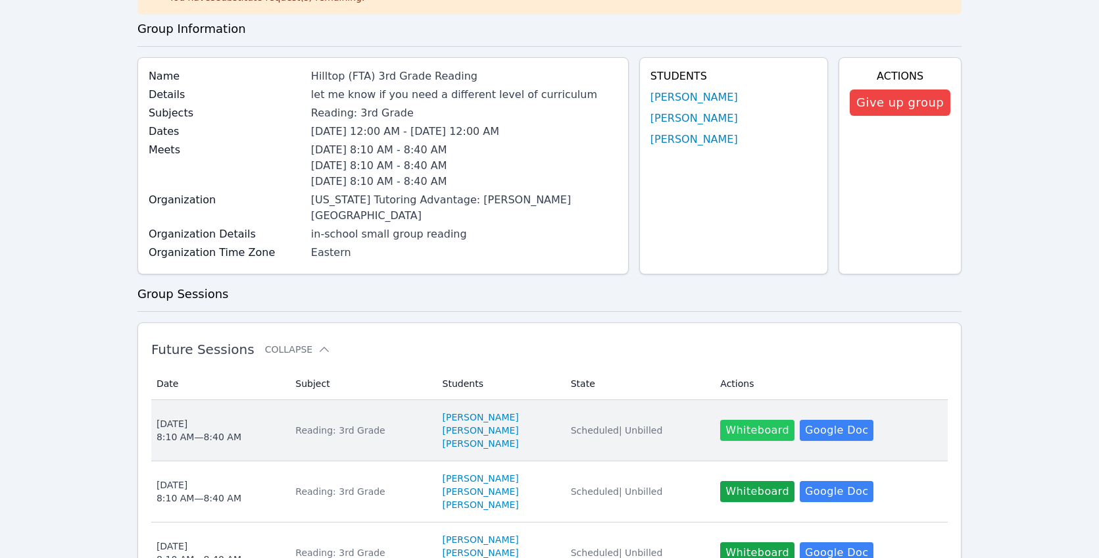
click at [746, 420] on button "Whiteboard" at bounding box center [757, 430] width 74 height 21
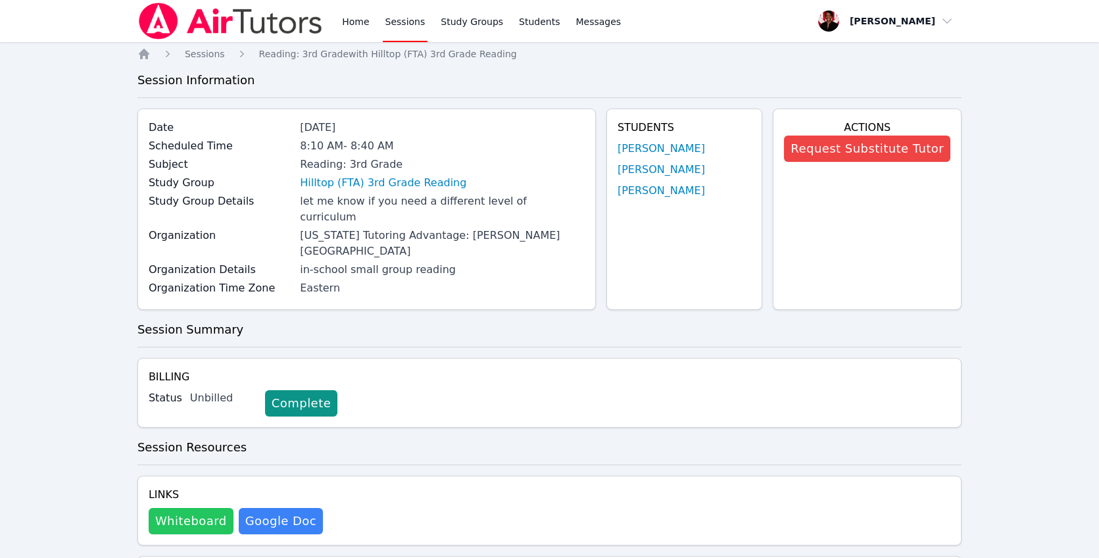
click at [184, 508] on button "Whiteboard" at bounding box center [191, 521] width 85 height 26
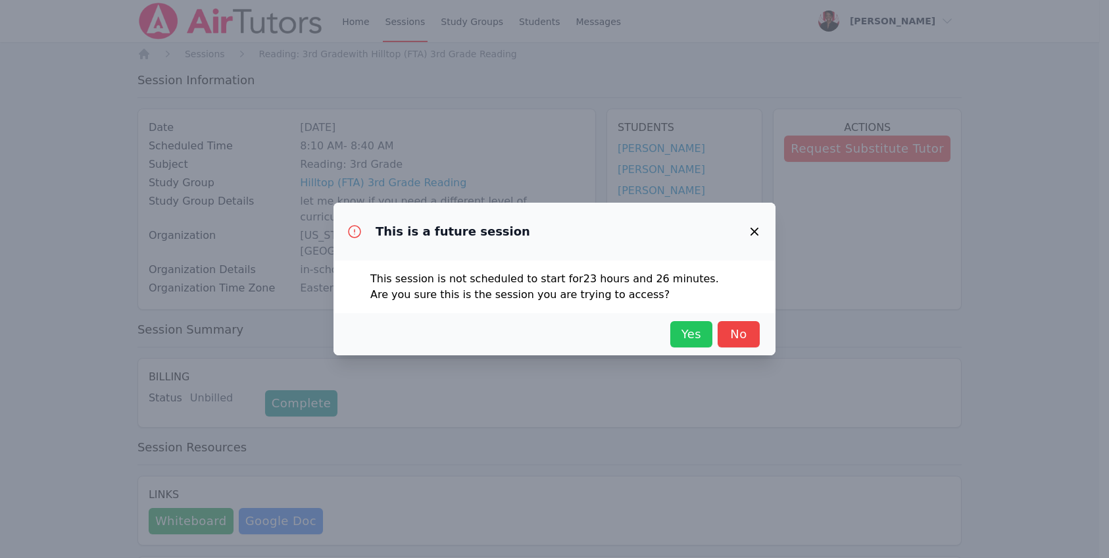
click at [694, 333] on span "Yes" at bounding box center [691, 334] width 29 height 18
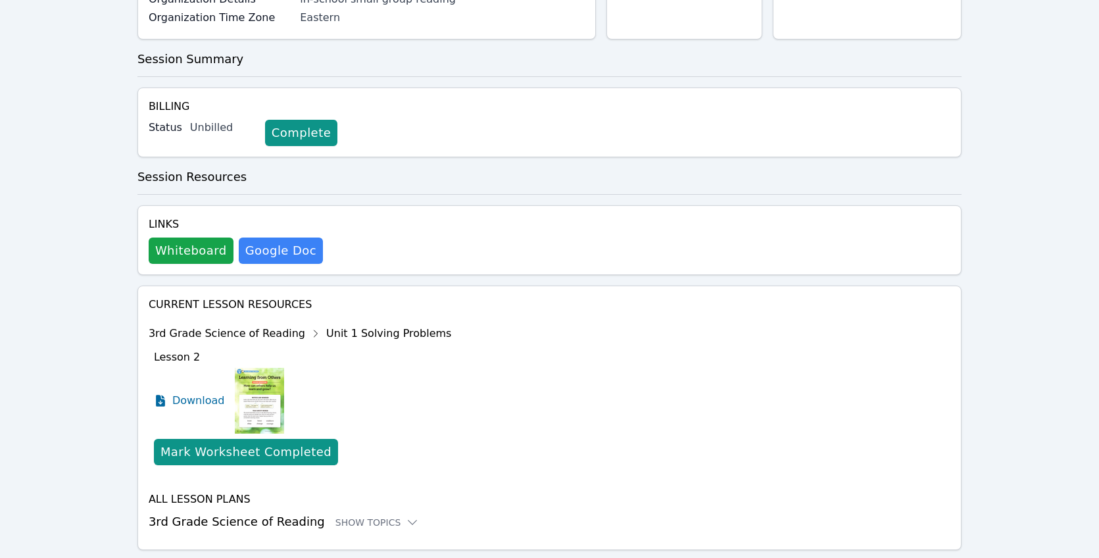
scroll to position [273, 0]
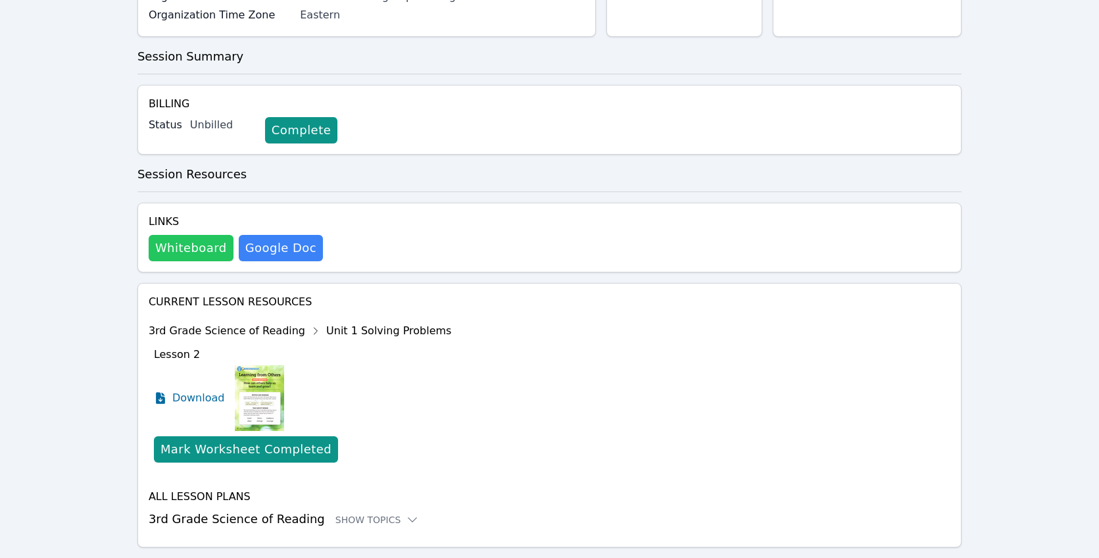
click at [182, 235] on button "Whiteboard" at bounding box center [191, 248] width 85 height 26
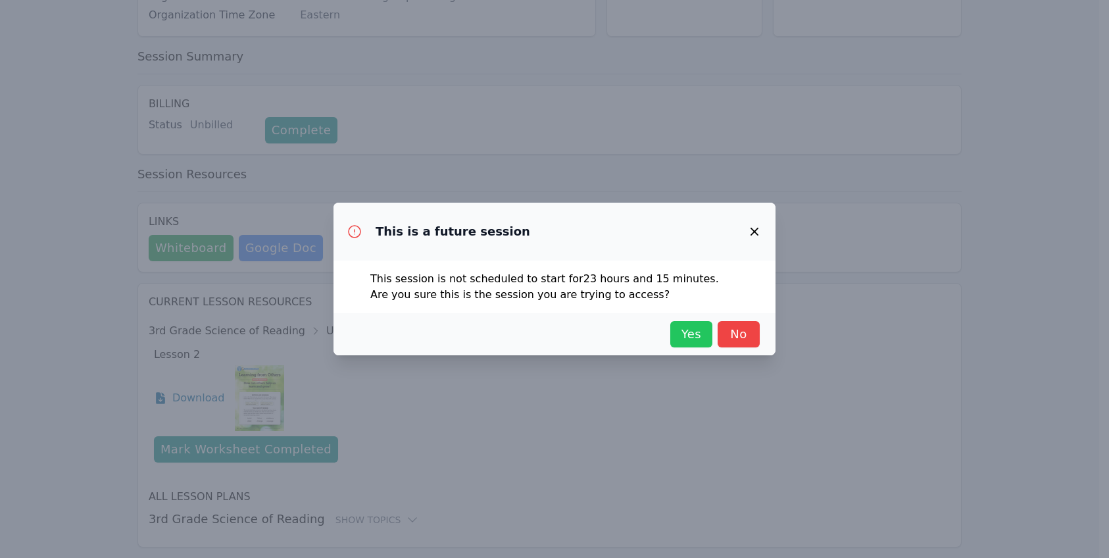
click at [694, 337] on span "Yes" at bounding box center [691, 334] width 29 height 18
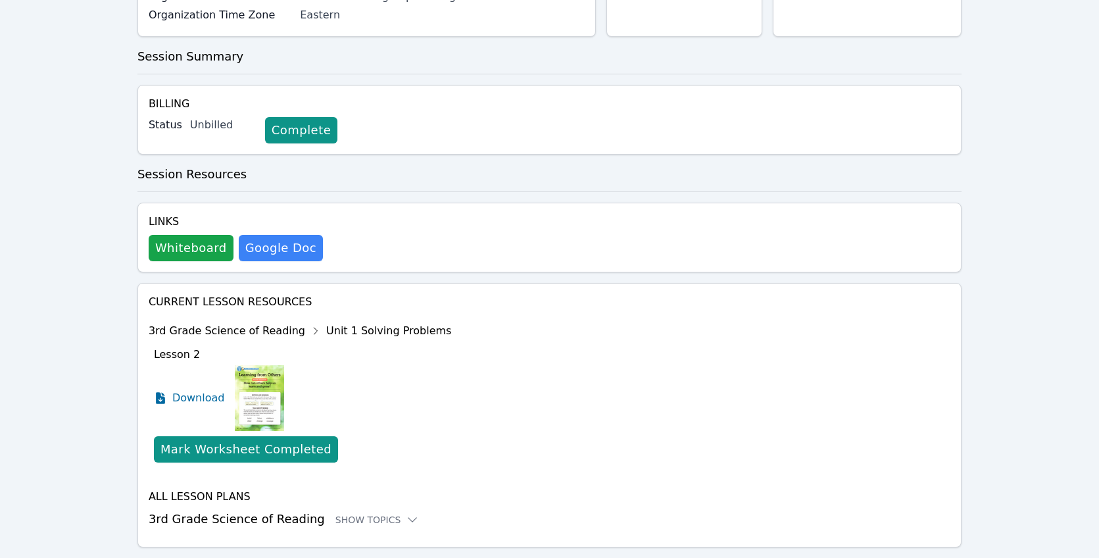
scroll to position [0, 0]
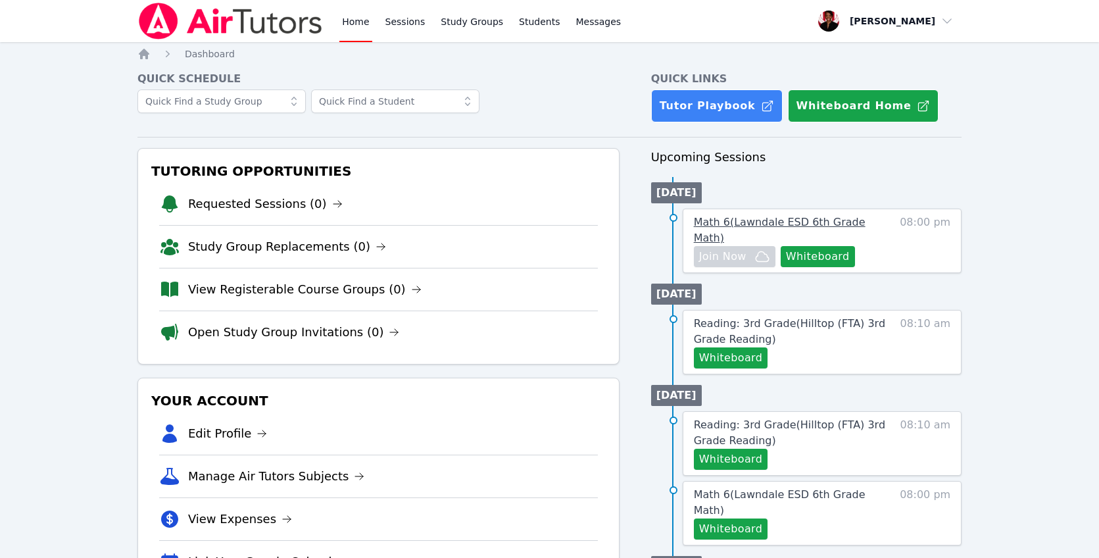
click at [774, 220] on span "Math 6 ( Lawndale ESD 6th Grade Math )" at bounding box center [780, 230] width 172 height 28
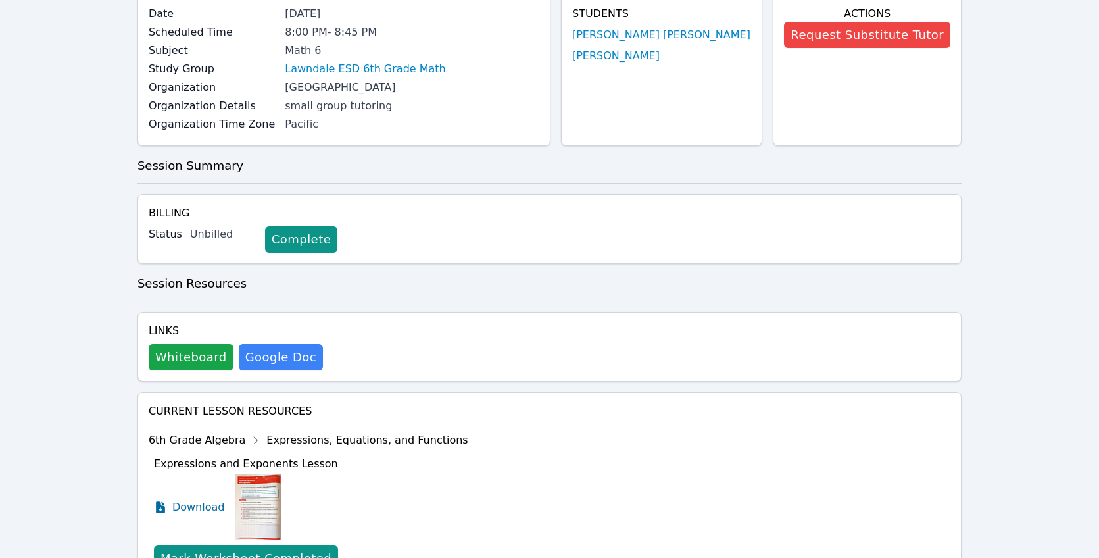
scroll to position [116, 0]
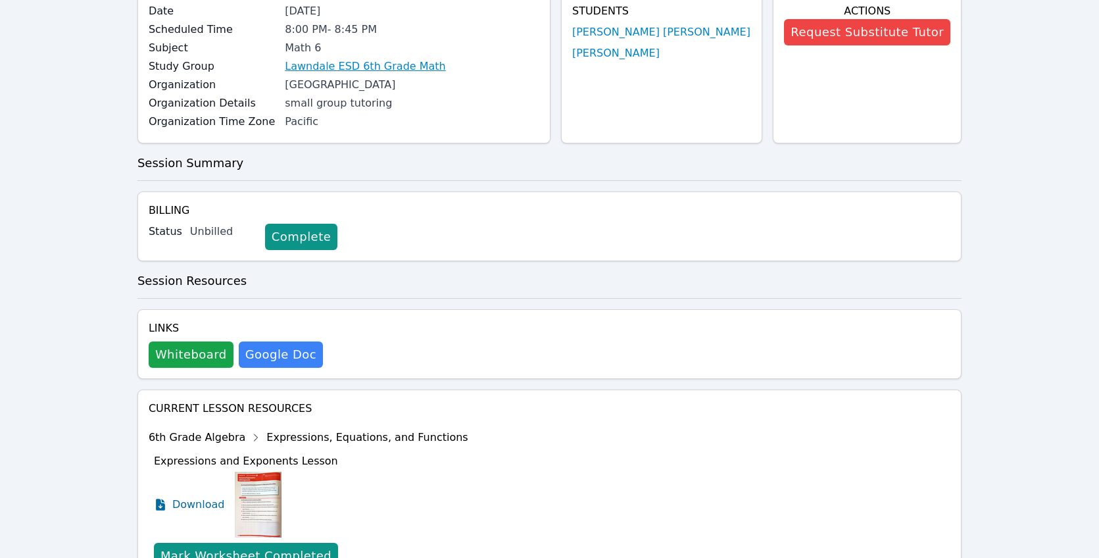
click at [408, 68] on link "Lawndale ESD 6th Grade Math" at bounding box center [365, 67] width 161 height 16
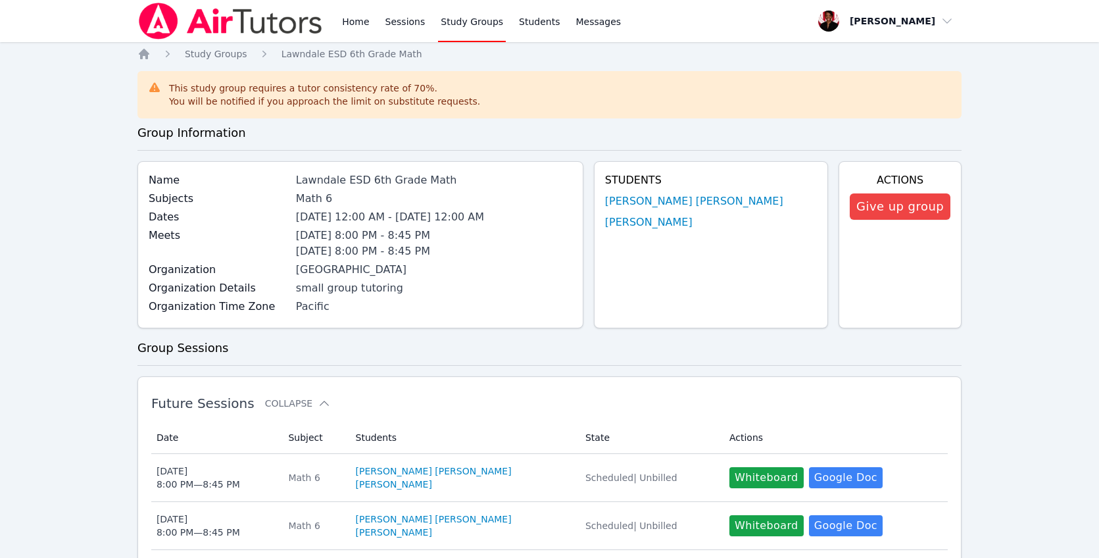
click at [322, 174] on div "Lawndale ESD 6th Grade Math" at bounding box center [434, 180] width 276 height 16
drag, startPoint x: 311, startPoint y: 177, endPoint x: 459, endPoint y: 177, distance: 148.0
click at [459, 177] on div "Lawndale ESD 6th Grade Math" at bounding box center [434, 180] width 276 height 16
copy div "Lawndale ESD 6th Grade Math"
click at [360, 28] on link "Home" at bounding box center [355, 21] width 32 height 42
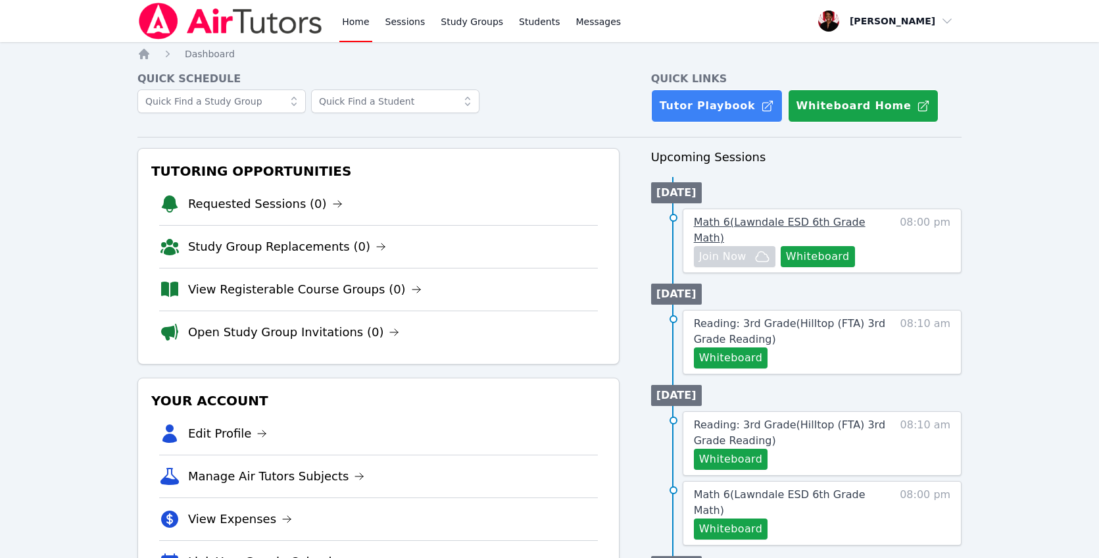
click at [795, 218] on span "Math 6 ( Lawndale ESD 6th Grade Math )" at bounding box center [780, 230] width 172 height 28
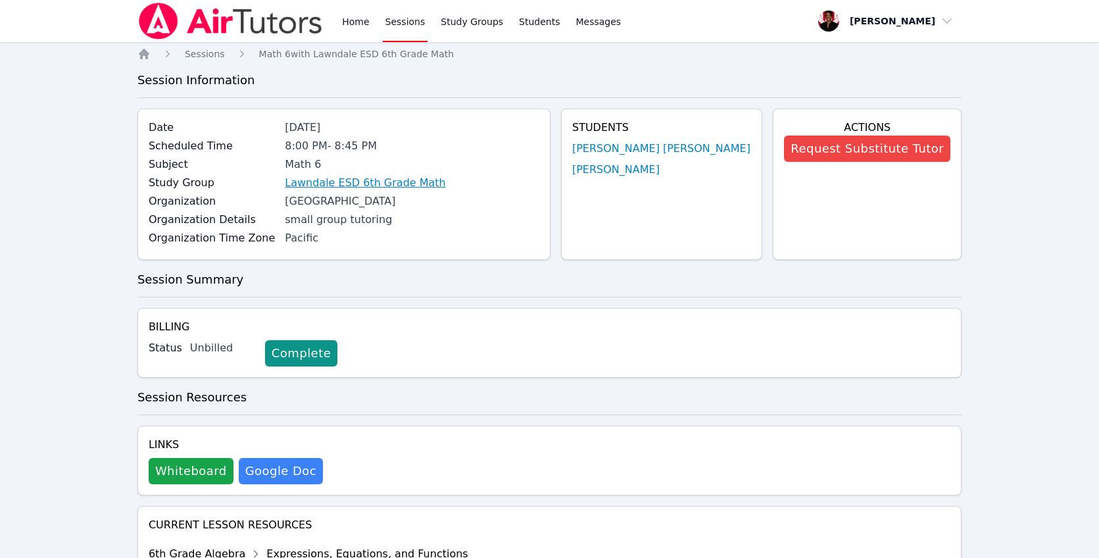
click at [375, 175] on link "Lawndale ESD 6th Grade Math" at bounding box center [365, 183] width 161 height 16
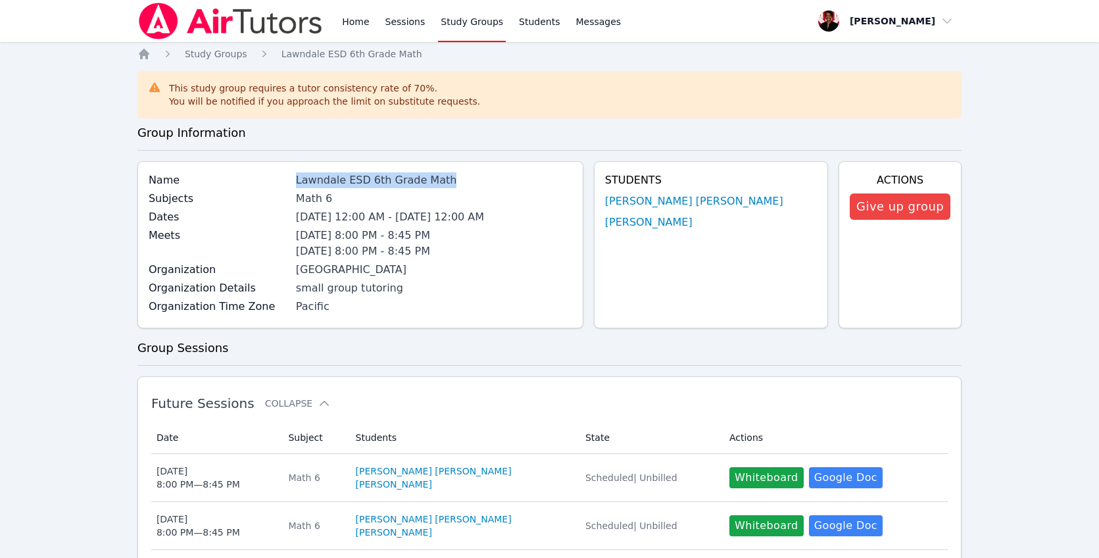
drag, startPoint x: 456, startPoint y: 178, endPoint x: 308, endPoint y: 178, distance: 148.0
click at [306, 178] on div "Name [PERSON_NAME] ESD 6th Grade Math" at bounding box center [361, 181] width 424 height 18
copy div "Lawndale ESD 6th Grade Math"
click at [347, 15] on link "Home" at bounding box center [355, 21] width 32 height 42
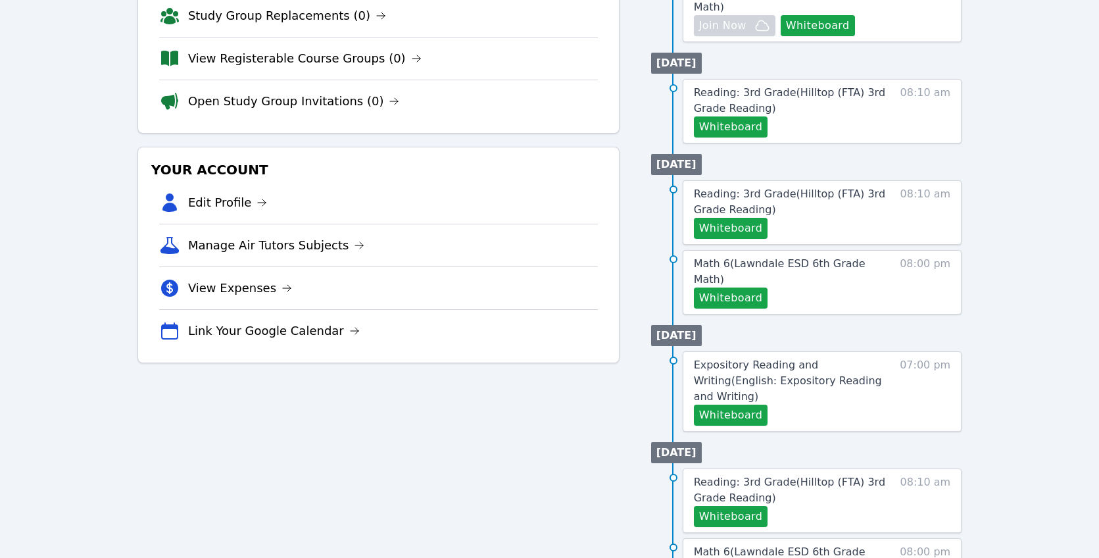
scroll to position [89, 0]
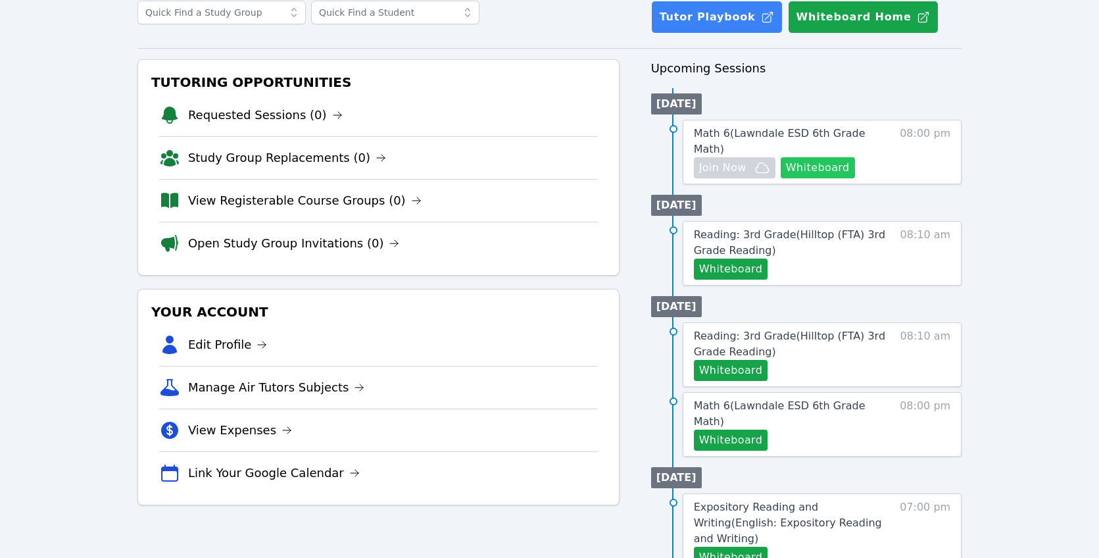
click at [814, 157] on button "Whiteboard" at bounding box center [818, 167] width 74 height 21
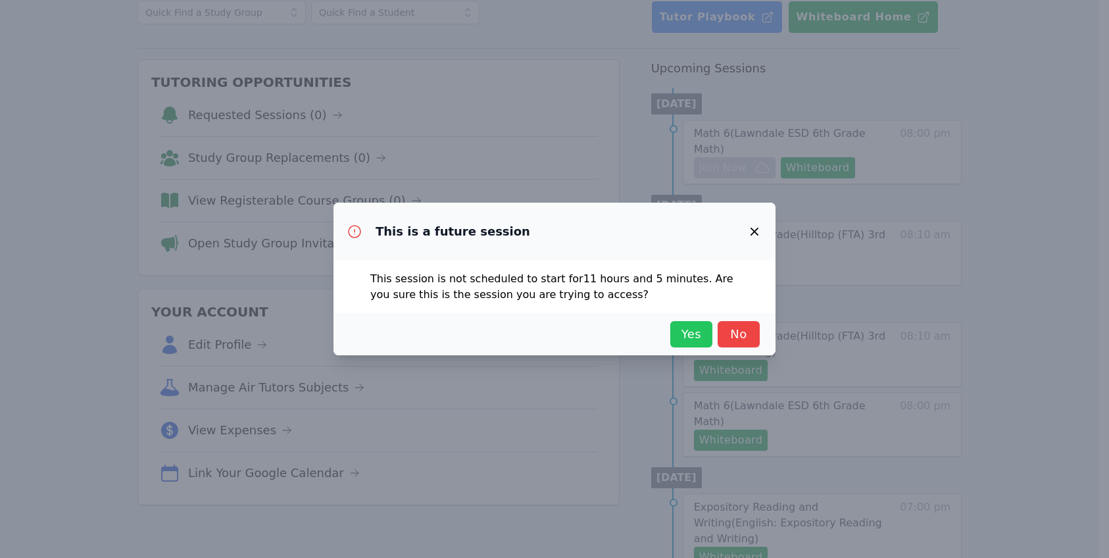
click at [674, 337] on button "Yes" at bounding box center [691, 334] width 42 height 26
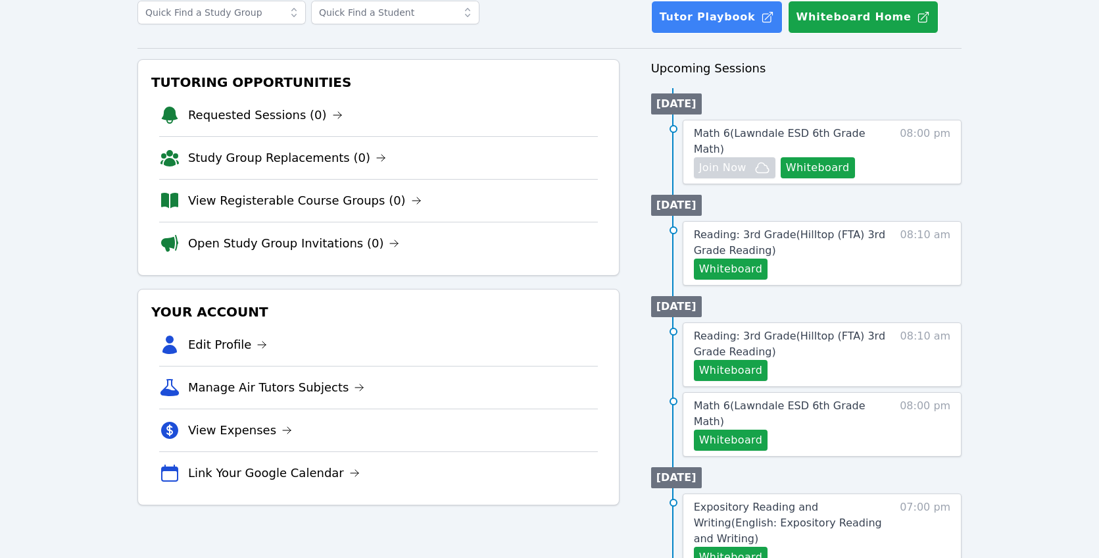
scroll to position [0, 0]
